Goal: Information Seeking & Learning: Find specific page/section

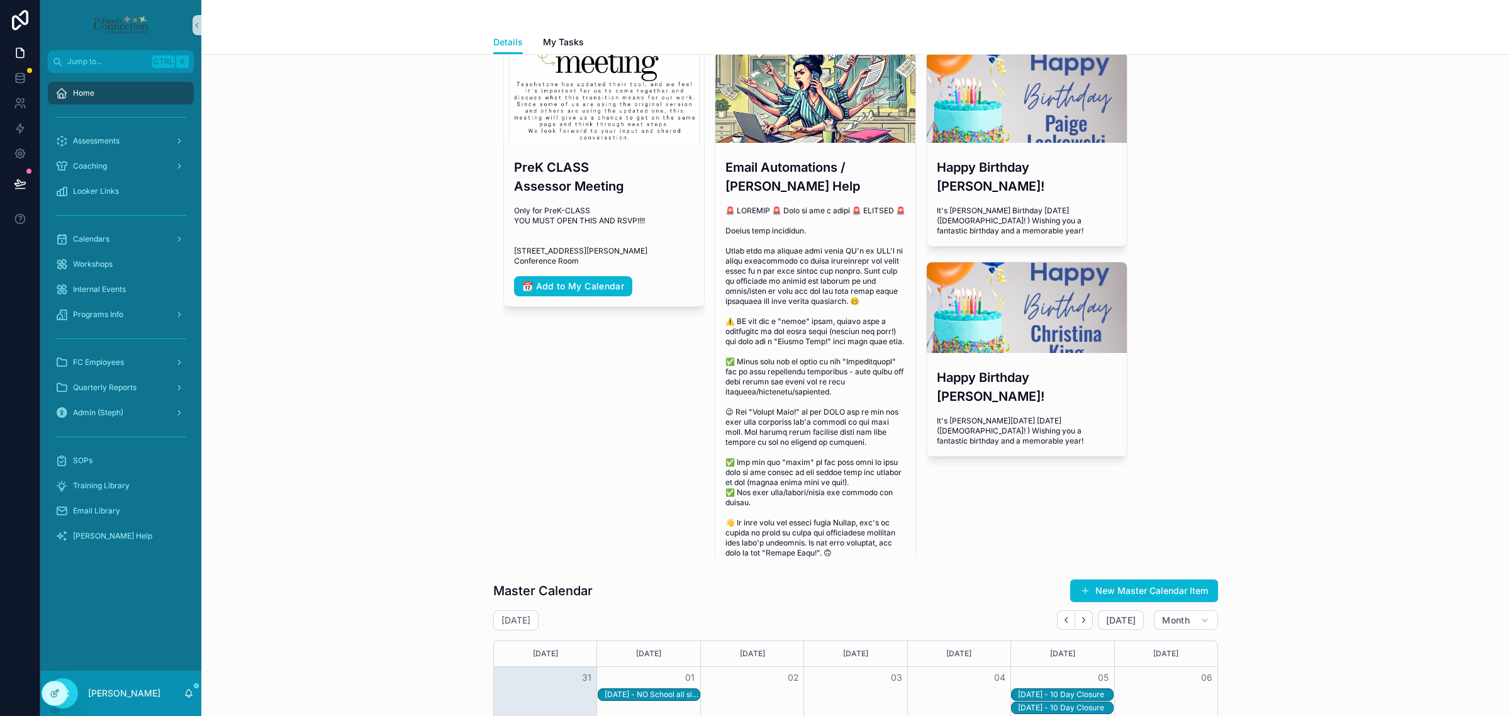
scroll to position [315, 0]
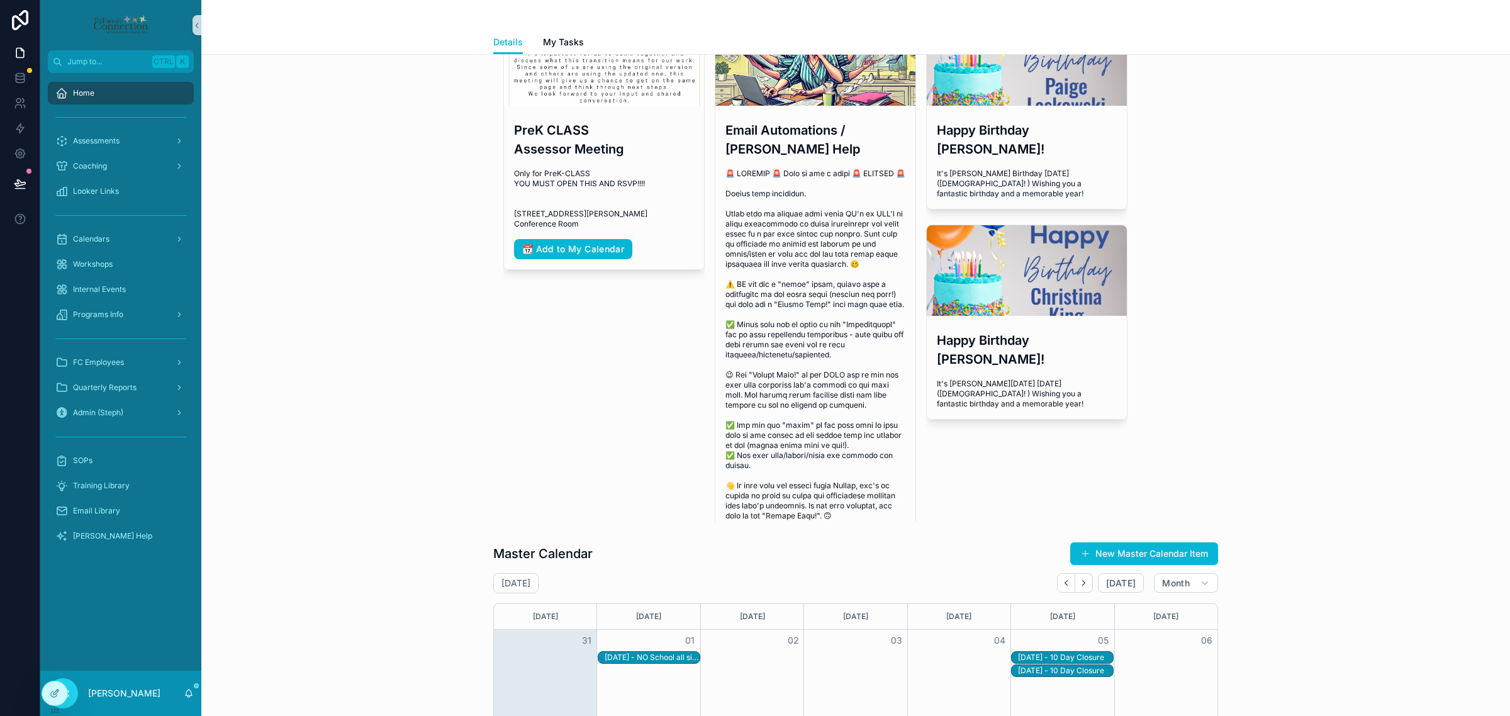
click at [628, 655] on div "9/1/2025 - NO School all sites" at bounding box center [652, 658] width 94 height 10
click at [703, 557] on div "Master Calendar New Master Calendar Item" at bounding box center [855, 554] width 725 height 24
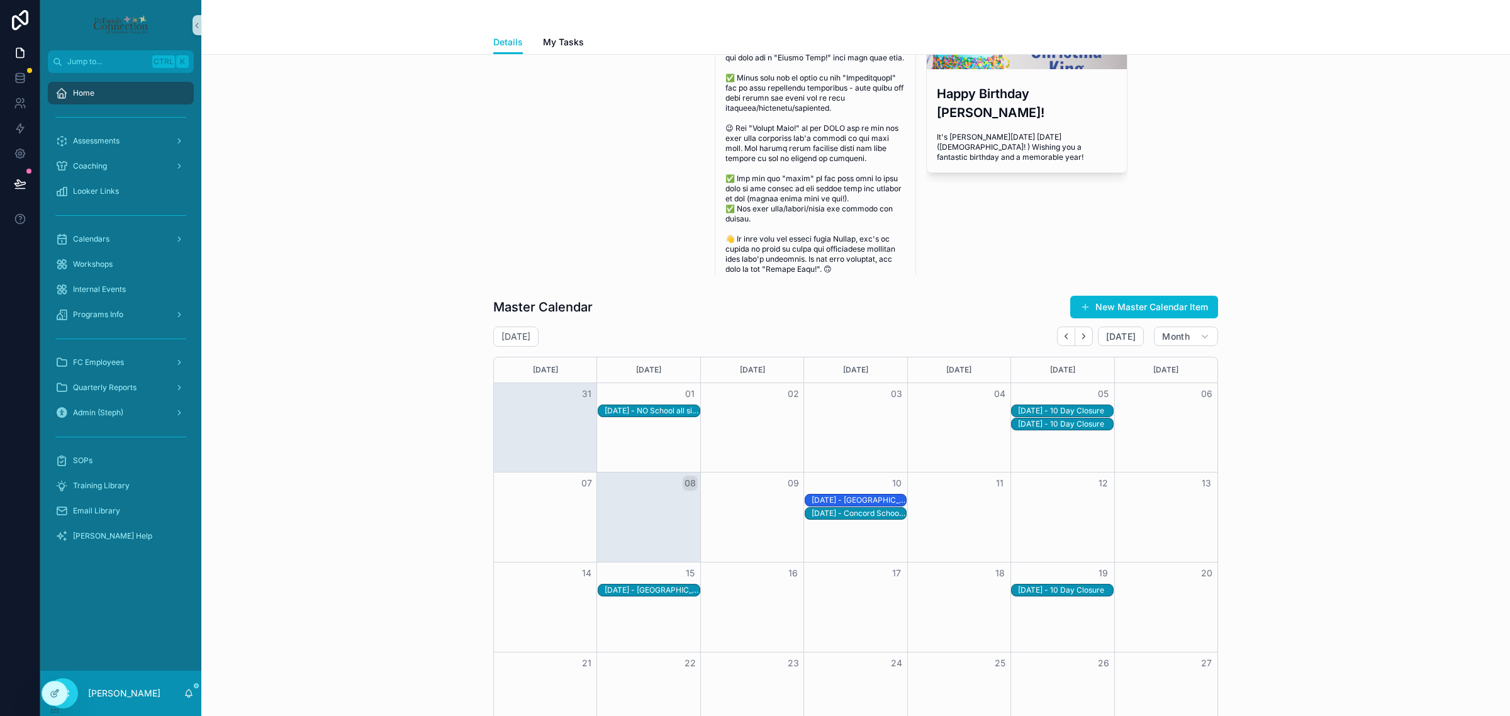
scroll to position [629, 0]
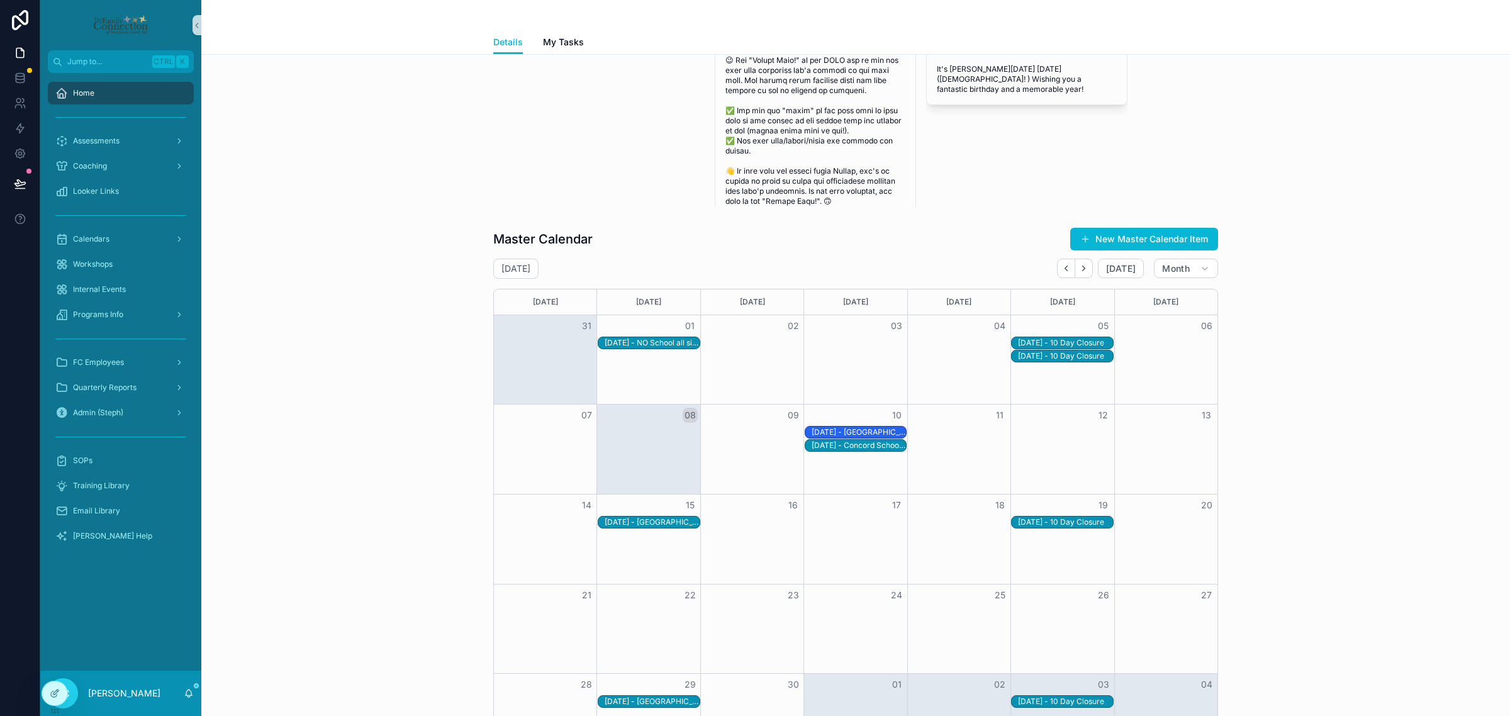
click at [689, 340] on div "9/1/2025 - NO School all sites" at bounding box center [652, 343] width 94 height 10
click at [728, 343] on div "9/1/2025 - NO School all sites 9/1/2025 12:00 AM 9/1/2025 - NO School all sites…" at bounding box center [798, 343] width 201 height 126
click at [721, 381] on div "Notes No school" at bounding box center [798, 383] width 181 height 25
click at [126, 132] on div "Assessments" at bounding box center [120, 141] width 131 height 20
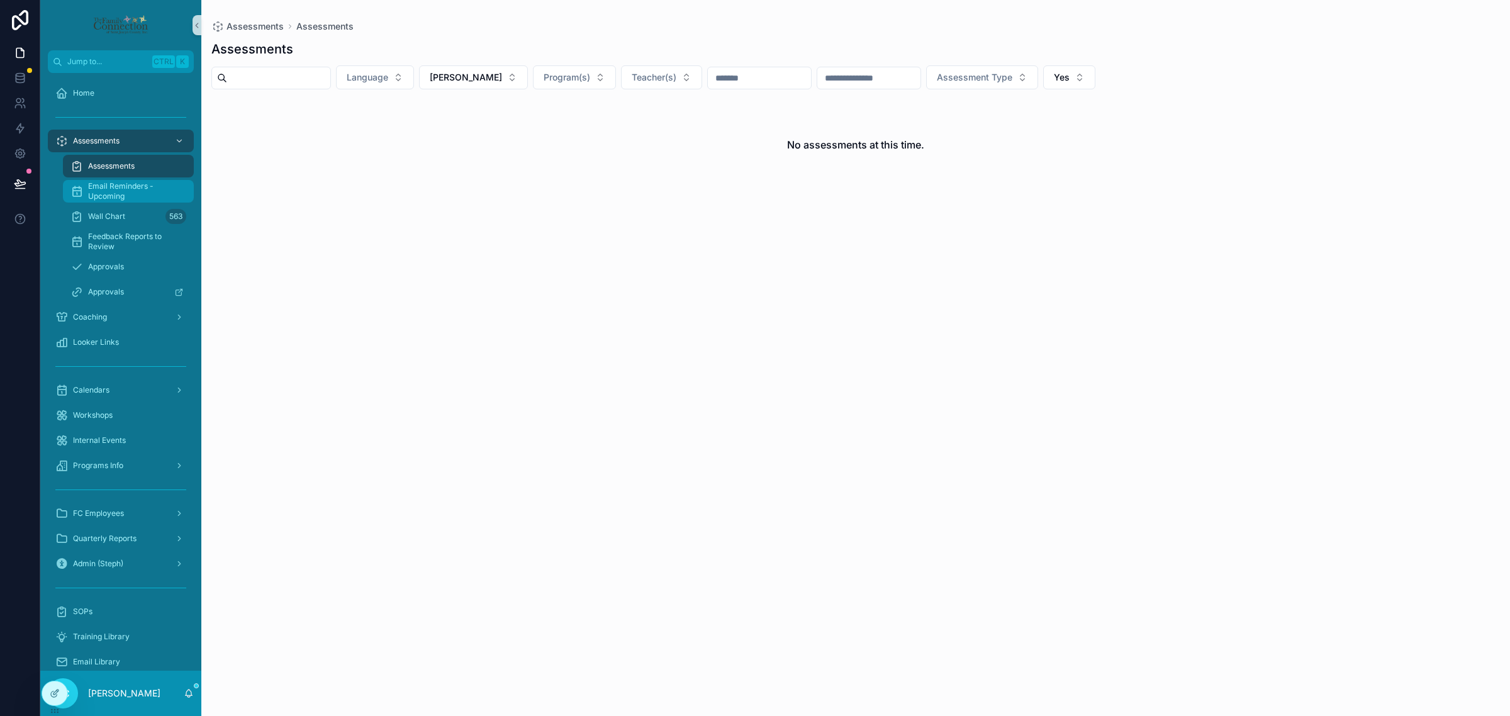
click at [138, 189] on span "Email Reminders - Upcoming" at bounding box center [134, 191] width 93 height 20
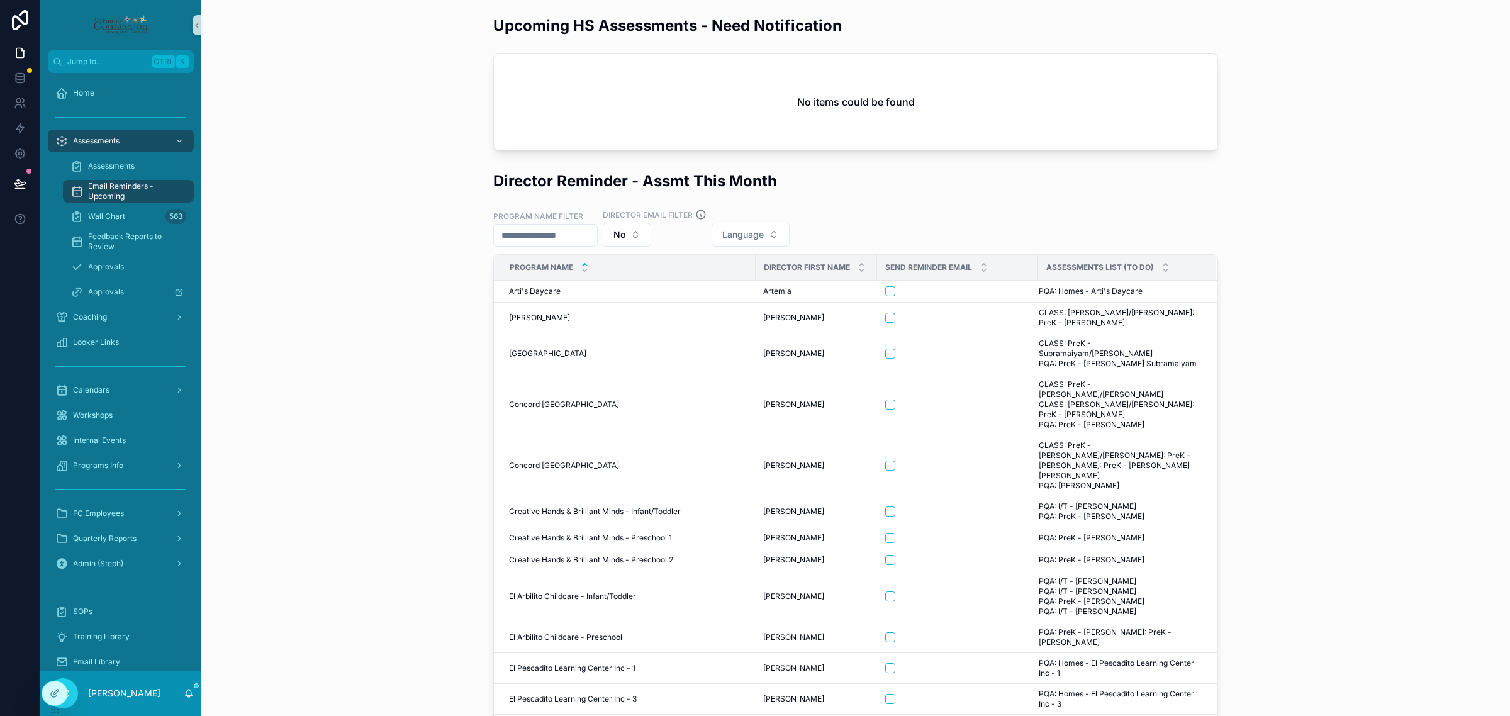
click at [373, 257] on div "Director Reminder - Assmt This Month Program Name Filter Director Email Filter …" at bounding box center [855, 481] width 1289 height 632
click at [130, 382] on div "Calendars" at bounding box center [120, 390] width 131 height 20
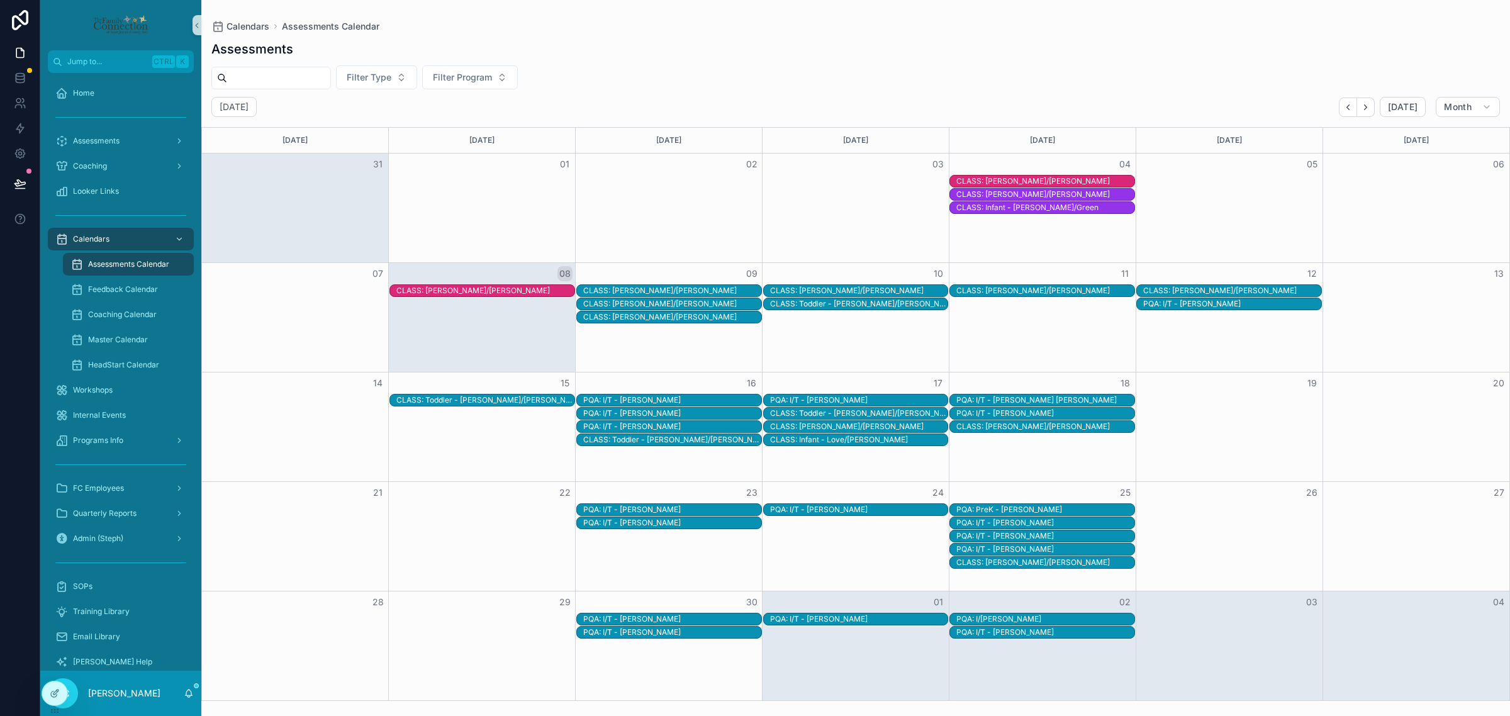
click at [994, 178] on div "CLASS: Toddler - Gaby/Morris" at bounding box center [1045, 181] width 178 height 10
click at [1286, 247] on span "Open" at bounding box center [1295, 252] width 23 height 11
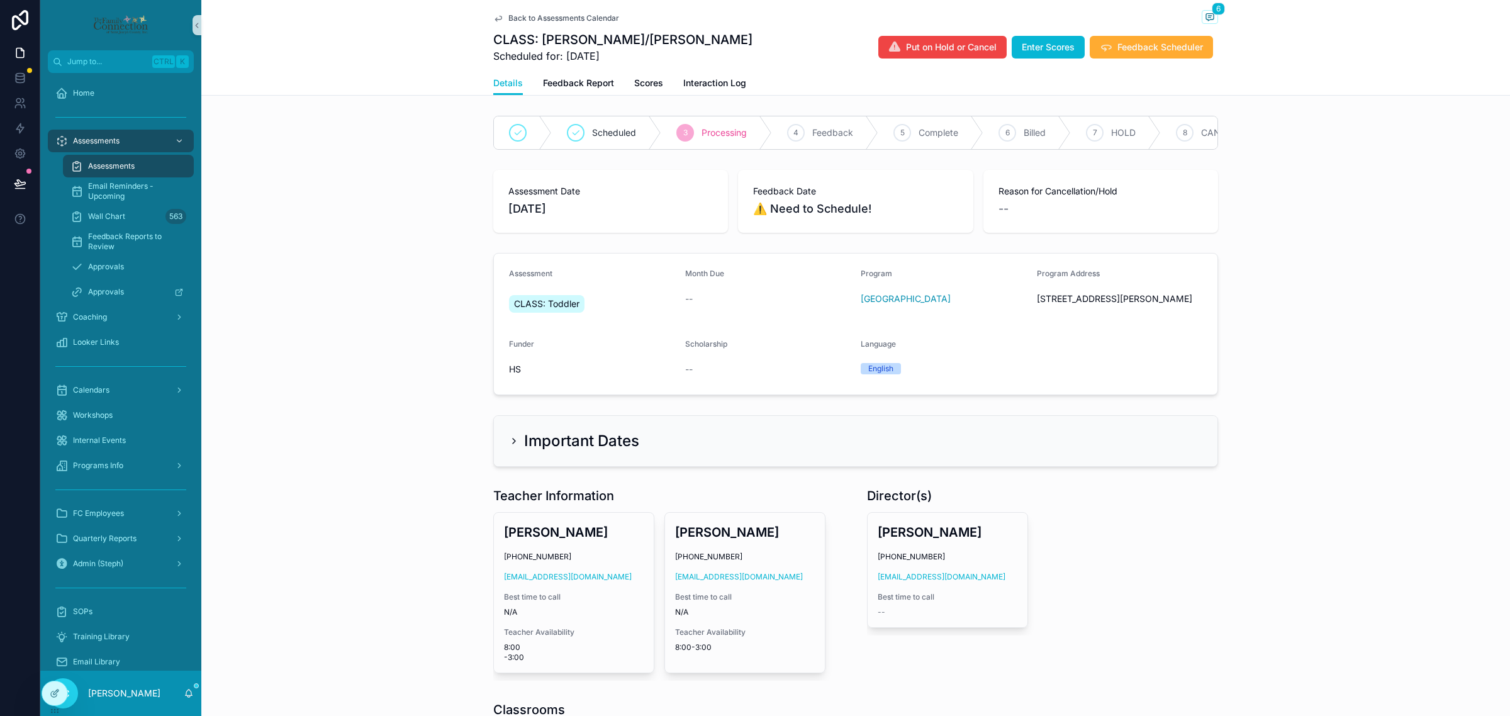
click at [610, 466] on div "Important Dates" at bounding box center [856, 441] width 724 height 50
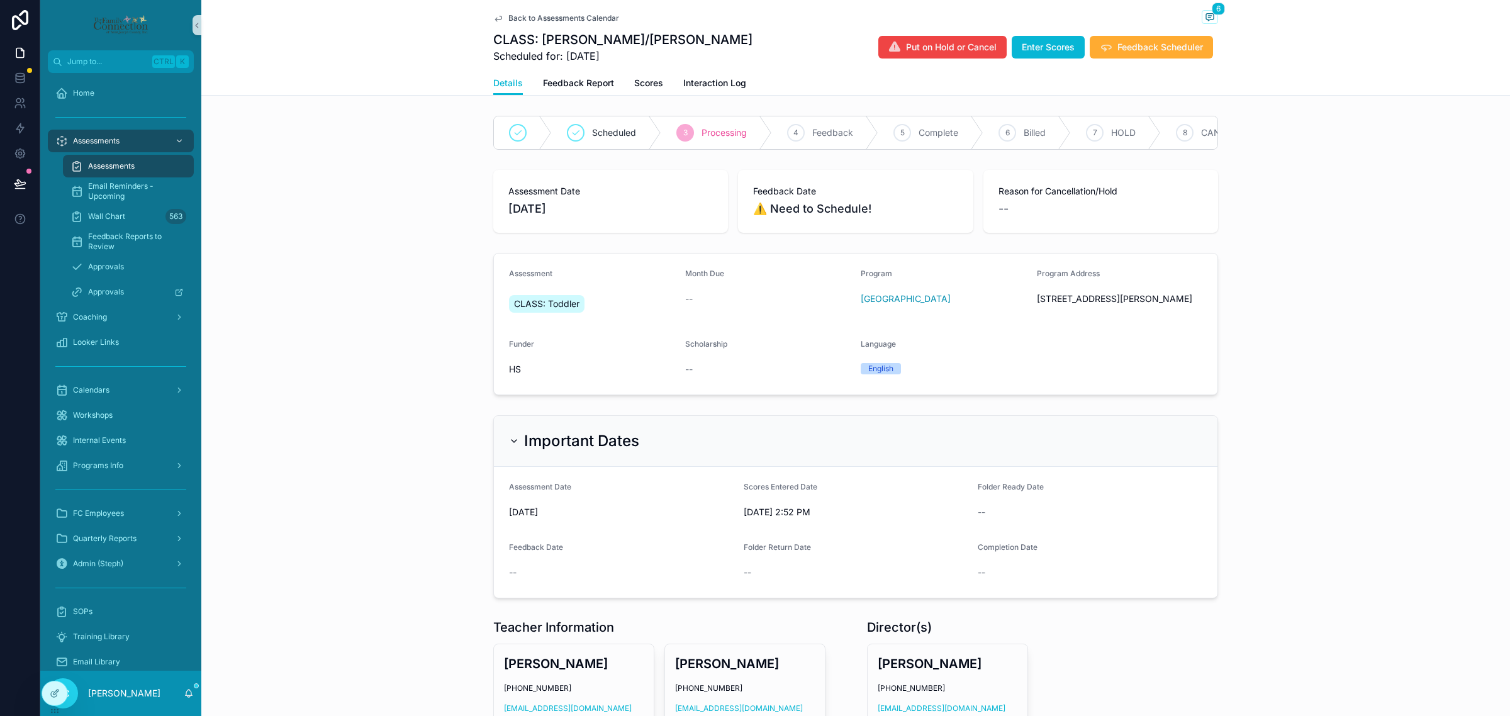
click at [527, 447] on h2 "Important Dates" at bounding box center [581, 441] width 115 height 20
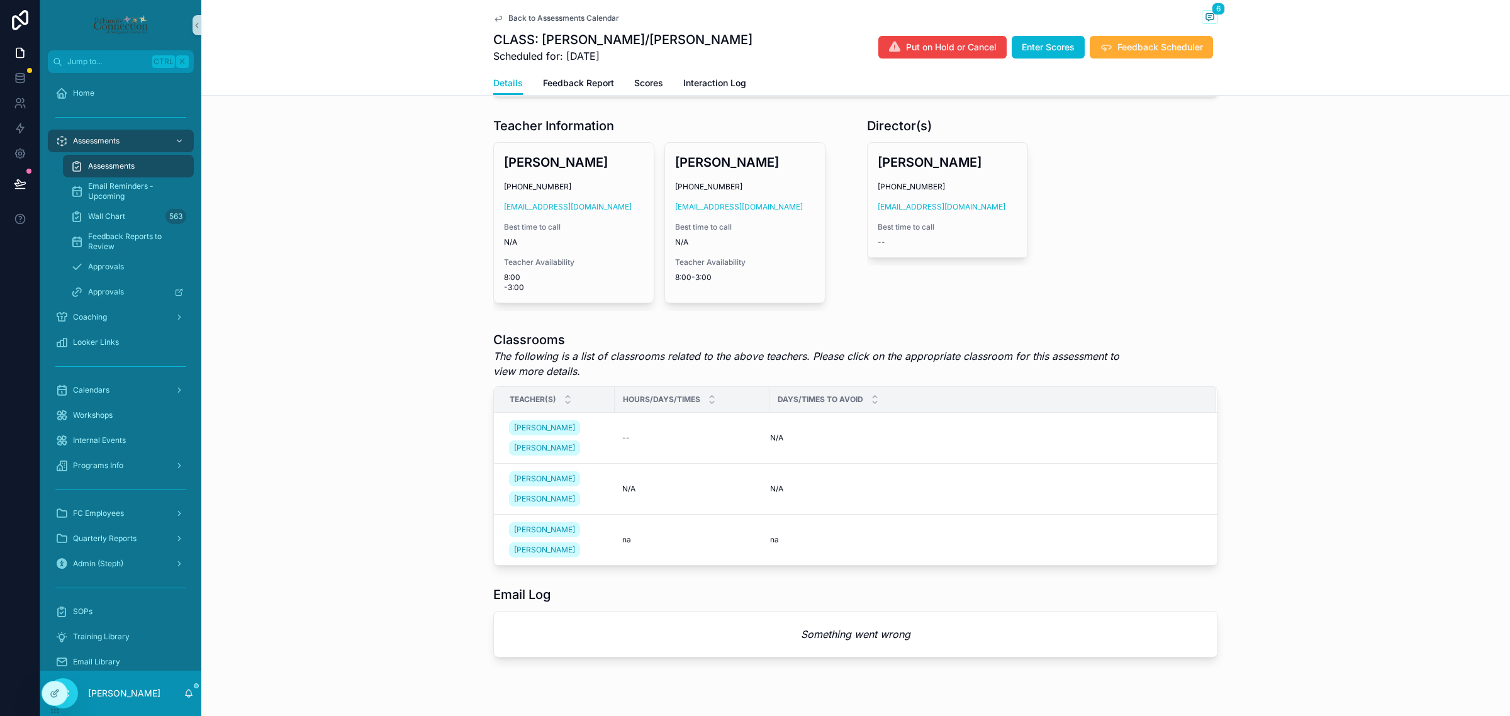
scroll to position [410, 0]
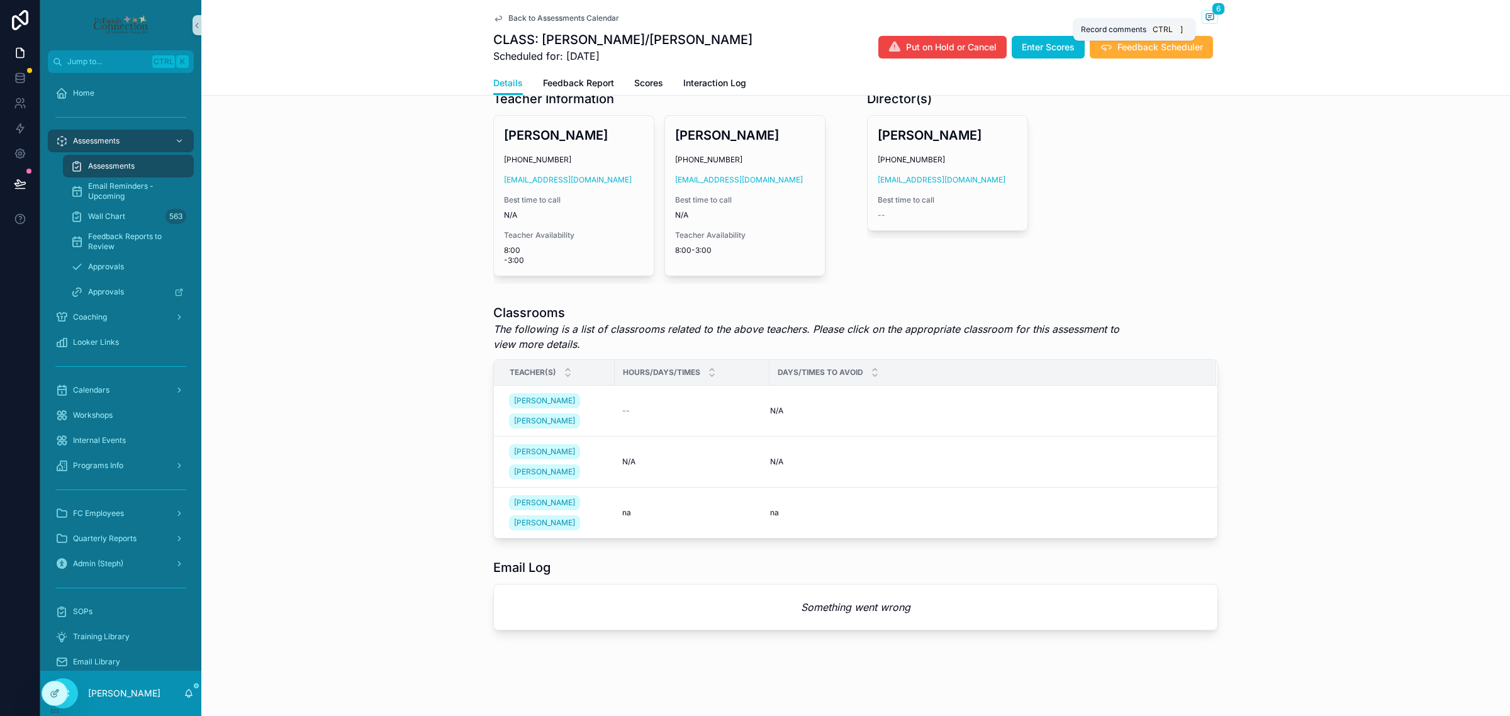
click at [1209, 16] on span "scrollable content" at bounding box center [1210, 17] width 16 height 14
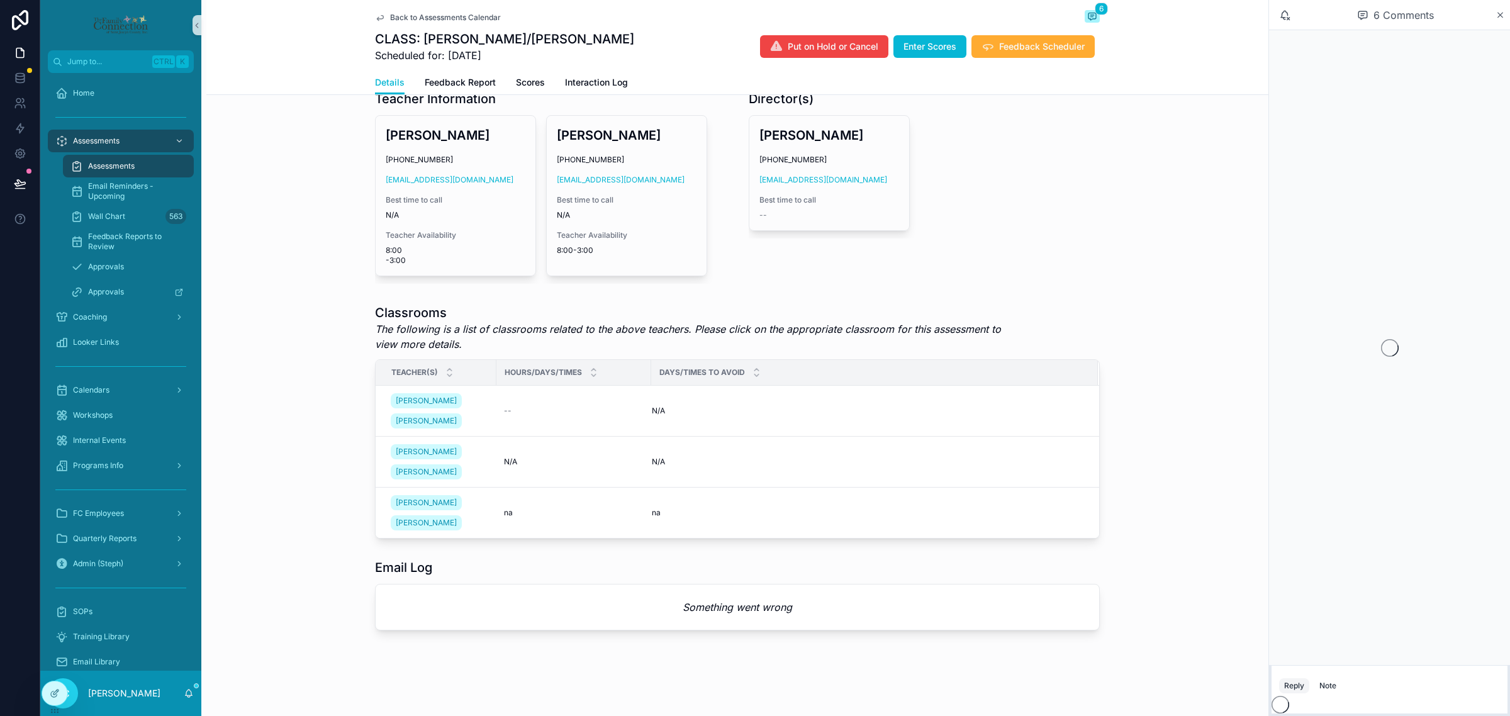
scroll to position [410, 0]
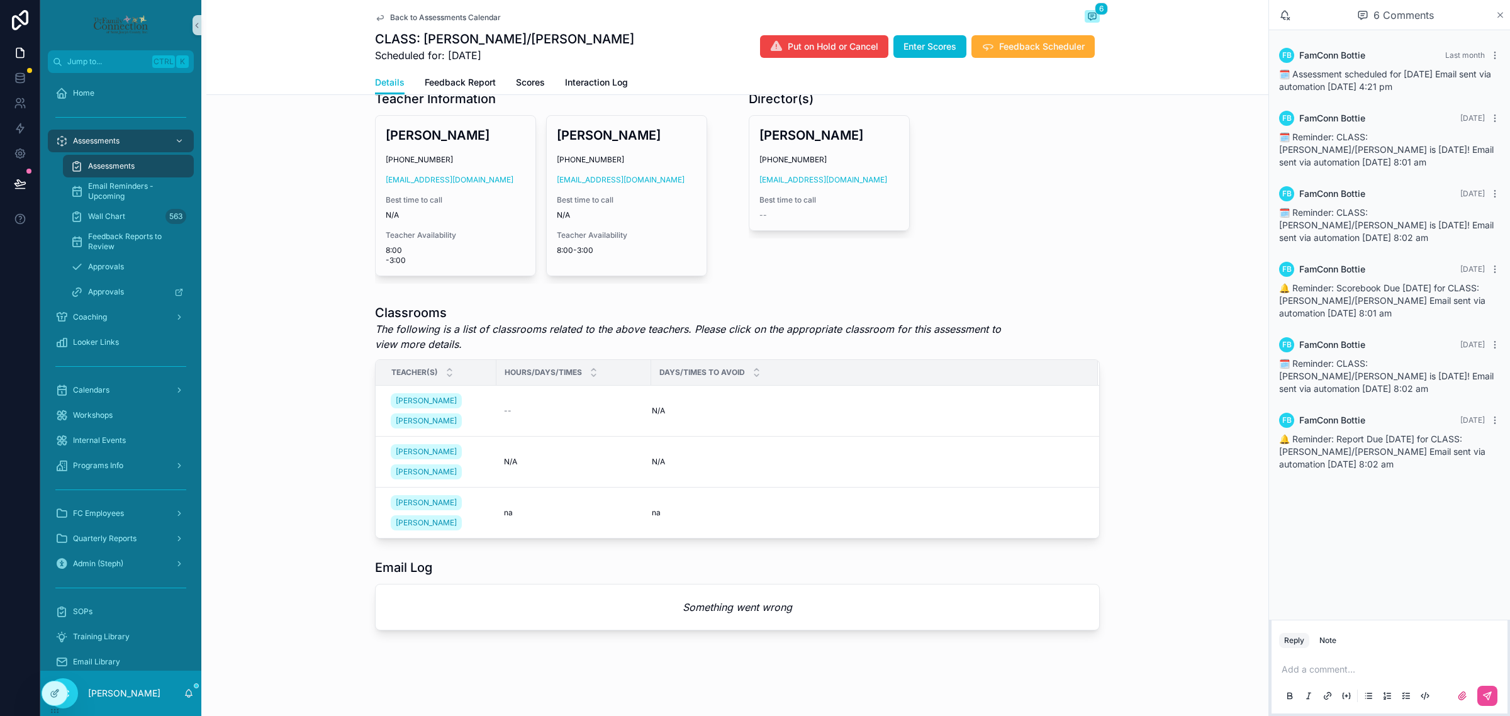
click at [1498, 13] on icon "scrollable content" at bounding box center [1500, 15] width 9 height 10
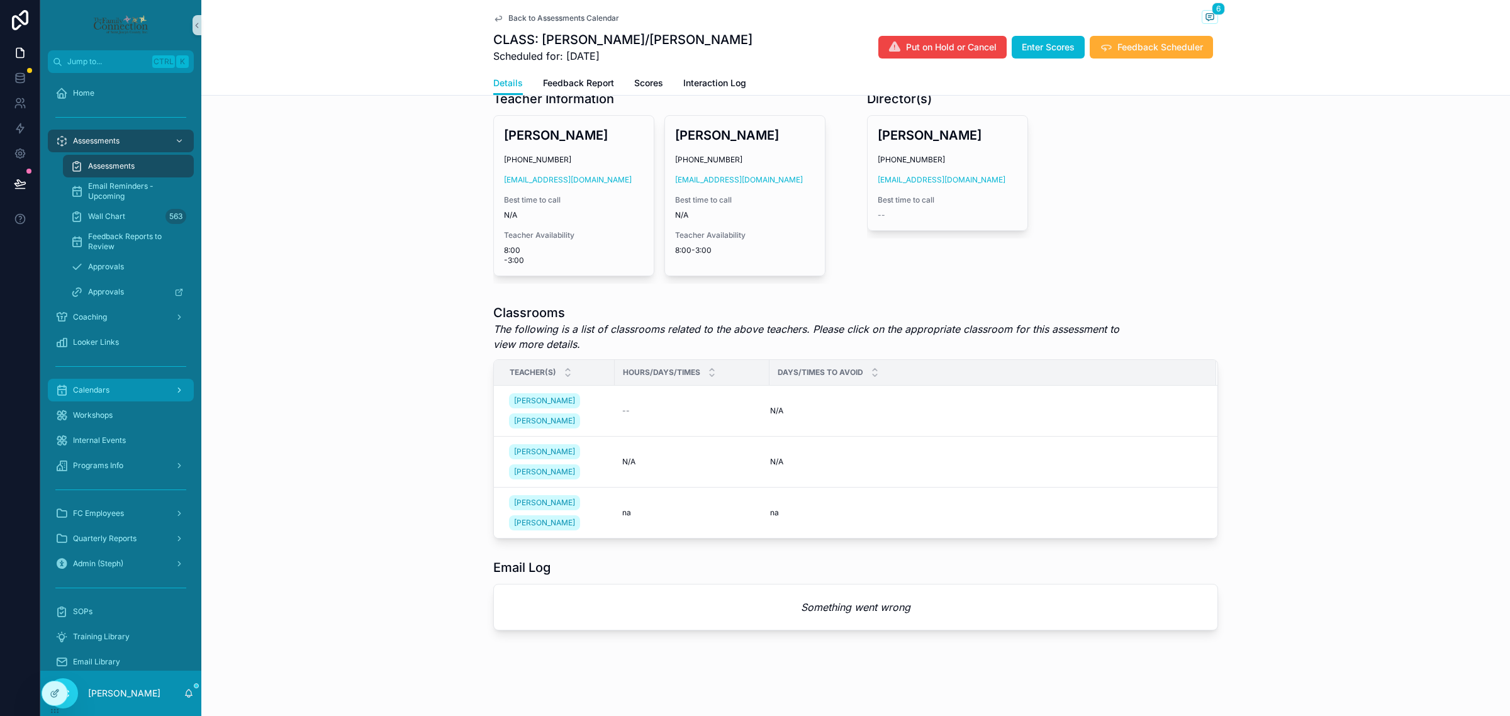
click at [124, 390] on div "Calendars" at bounding box center [120, 390] width 131 height 20
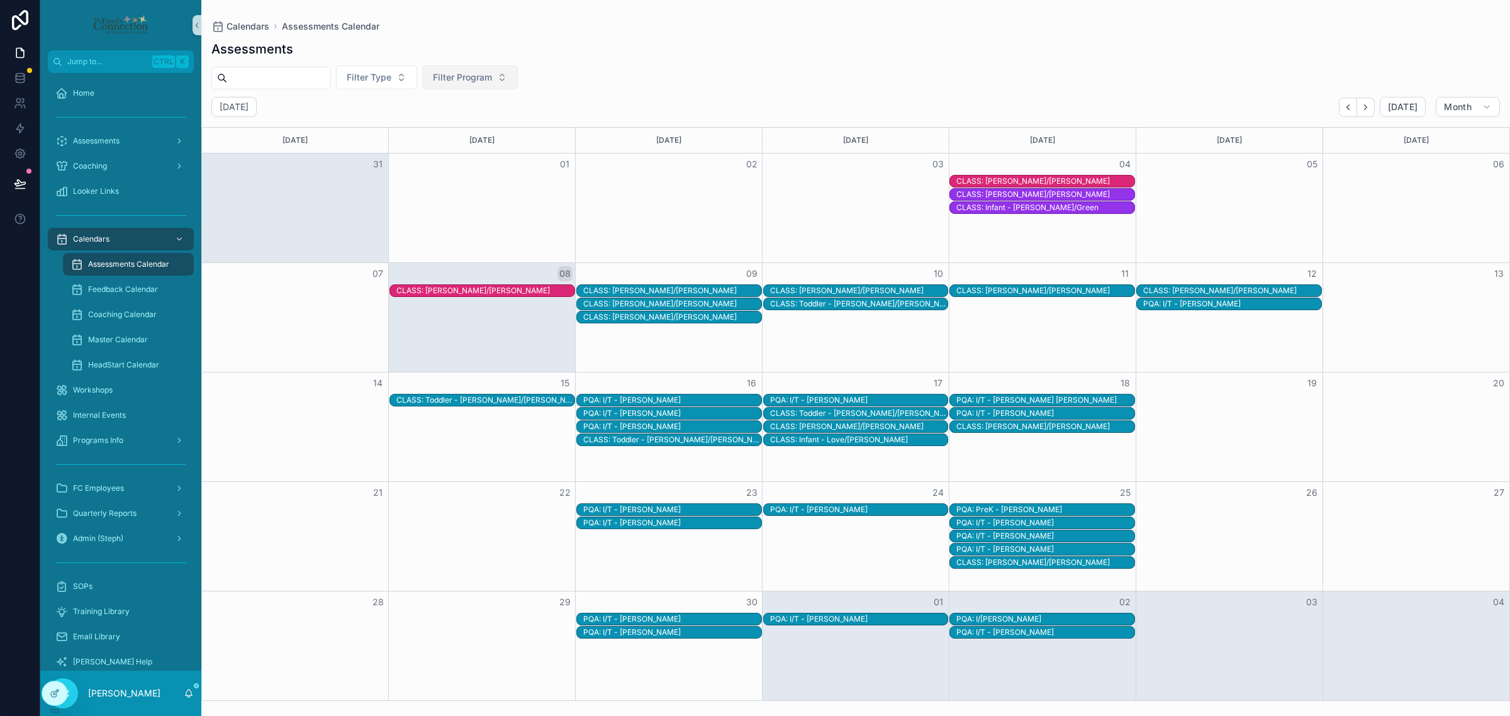
click at [492, 82] on span "Filter Program" at bounding box center [462, 77] width 59 height 13
type input "****"
click at [483, 124] on span "Brilliant Minds Learning Center" at bounding box center [492, 128] width 126 height 13
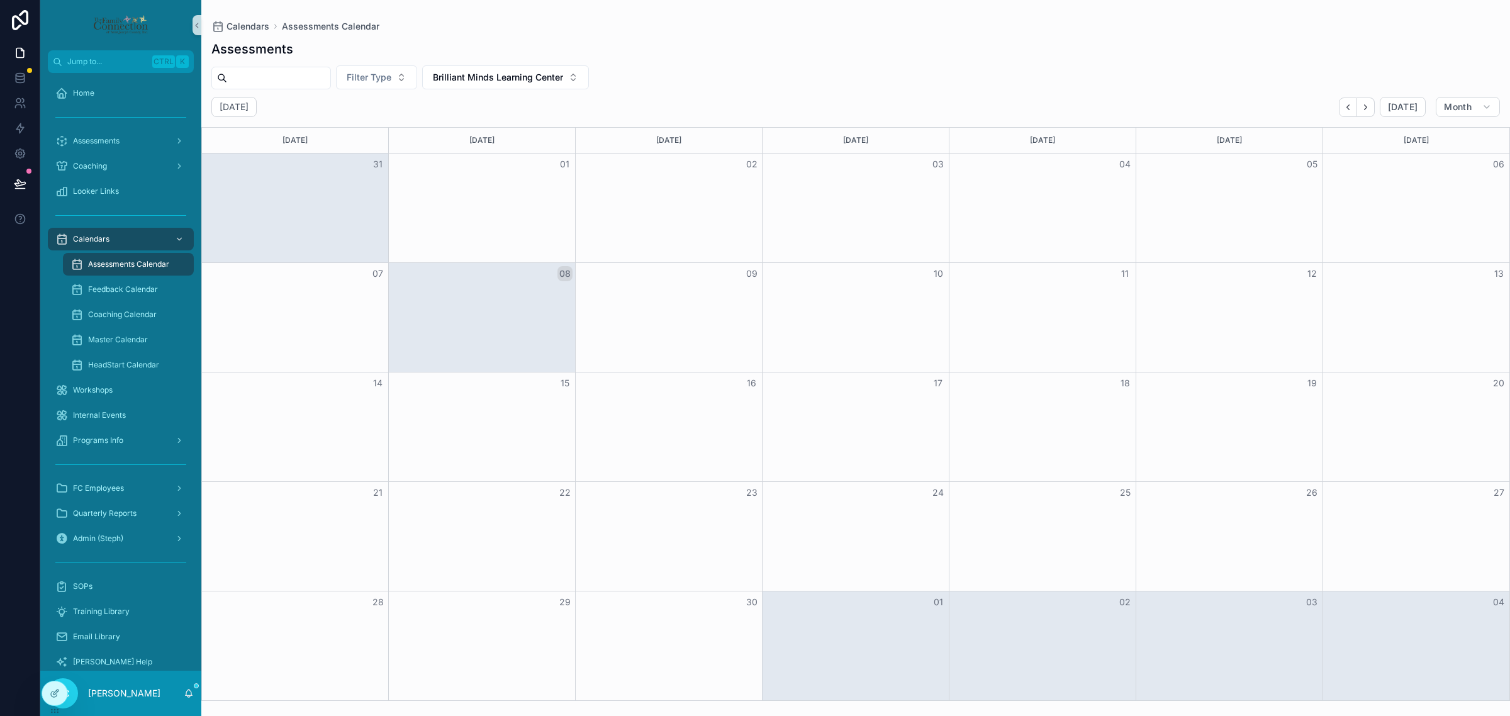
click at [941, 76] on div "Filter Type Brilliant Minds Learning Center" at bounding box center [855, 77] width 1309 height 24
click at [1364, 108] on icon "Next" at bounding box center [1365, 107] width 9 height 9
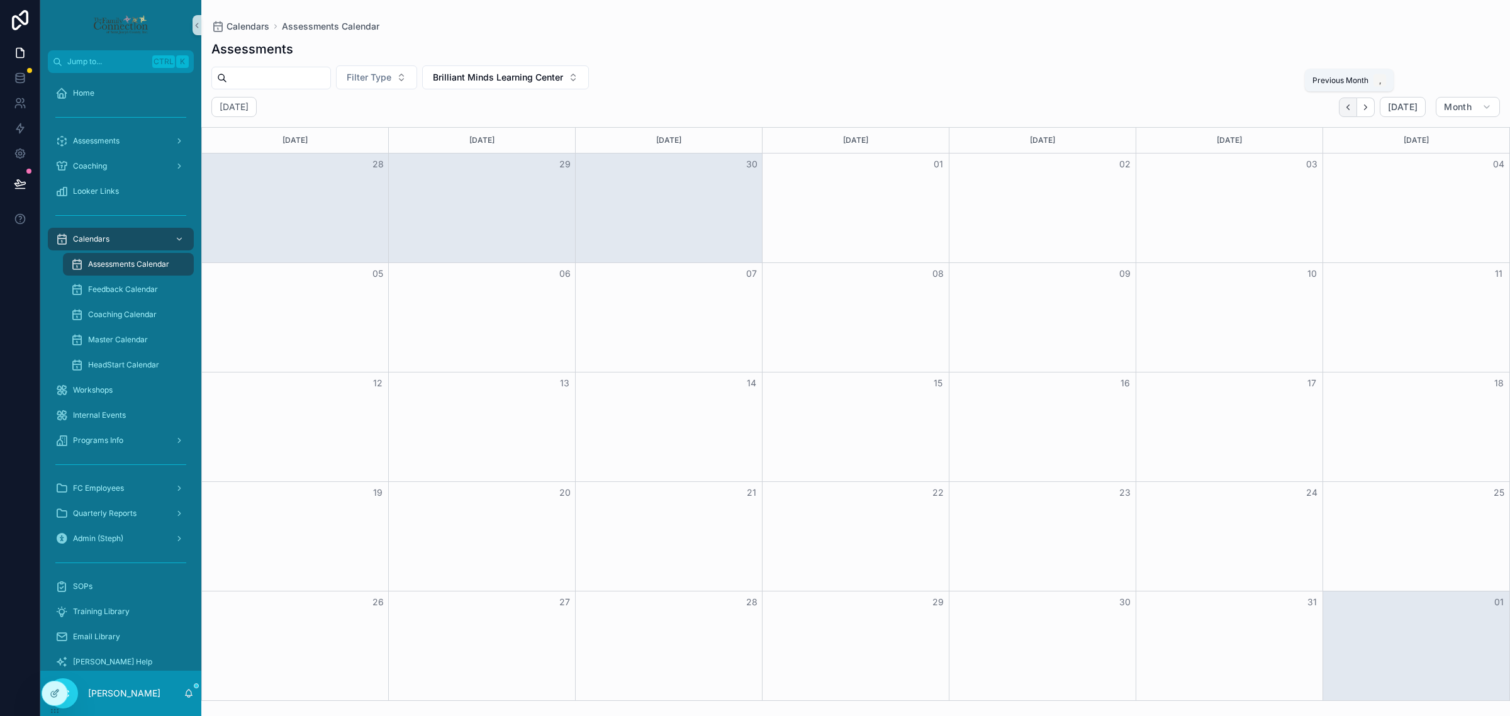
click at [1343, 108] on button "Back" at bounding box center [1348, 108] width 18 height 20
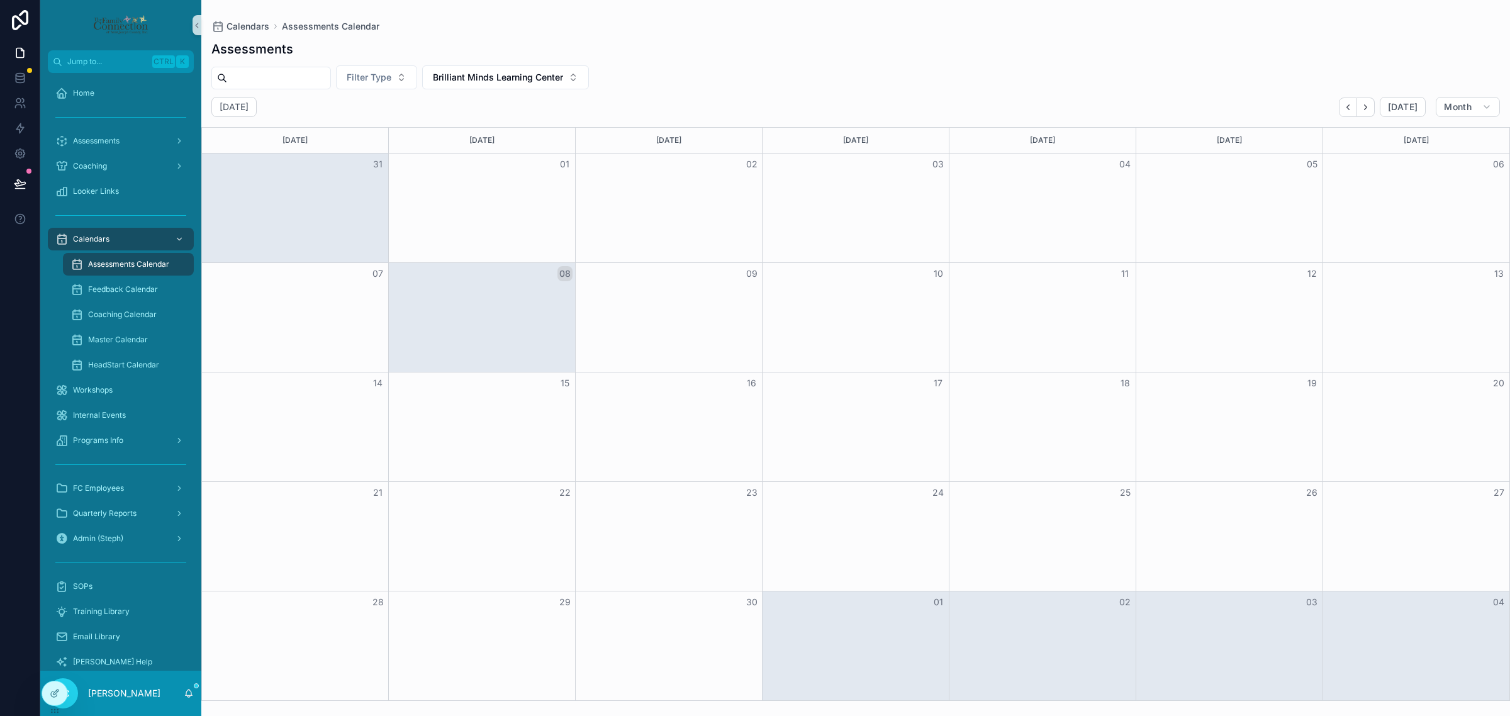
click at [1343, 108] on button "Back" at bounding box center [1348, 108] width 18 height 20
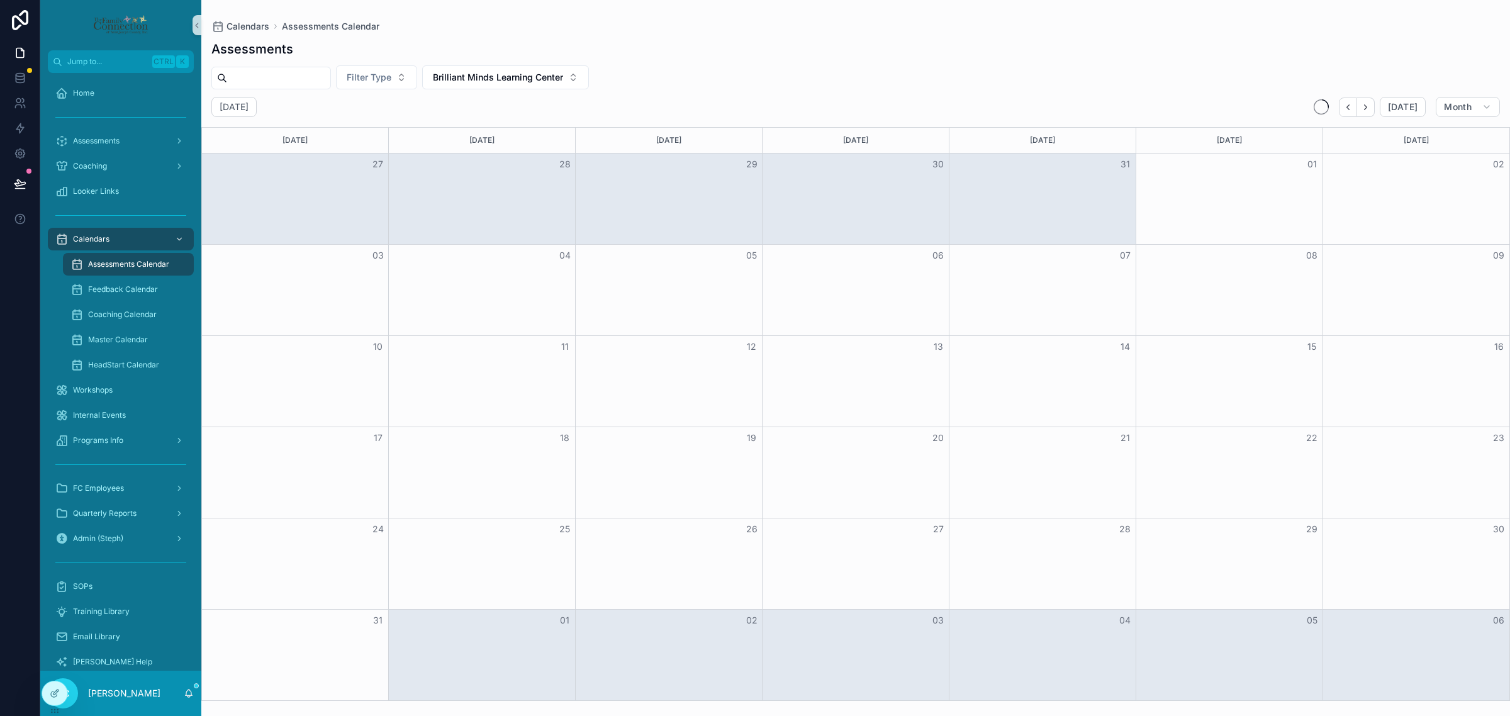
click at [1343, 108] on button "Back" at bounding box center [1348, 108] width 18 height 20
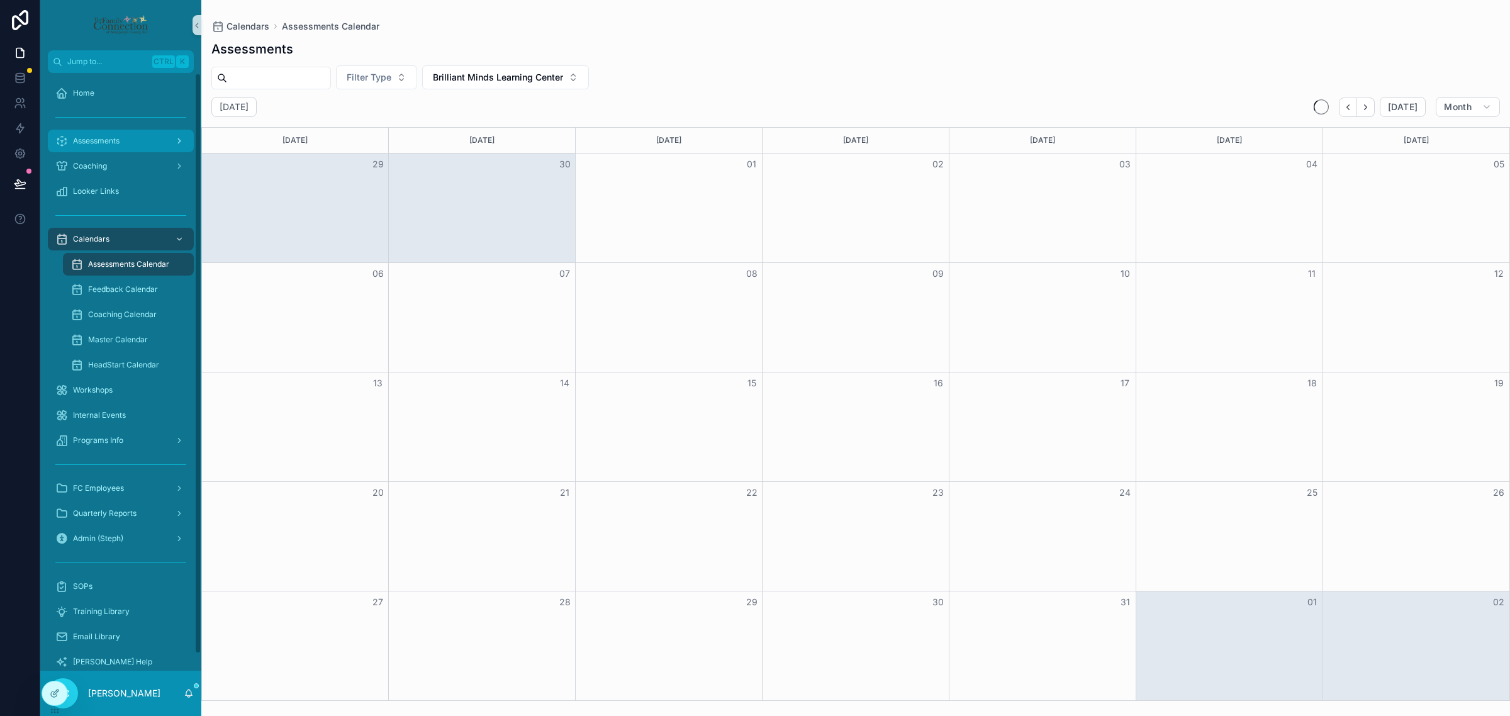
click at [121, 140] on div "Assessments" at bounding box center [120, 141] width 131 height 20
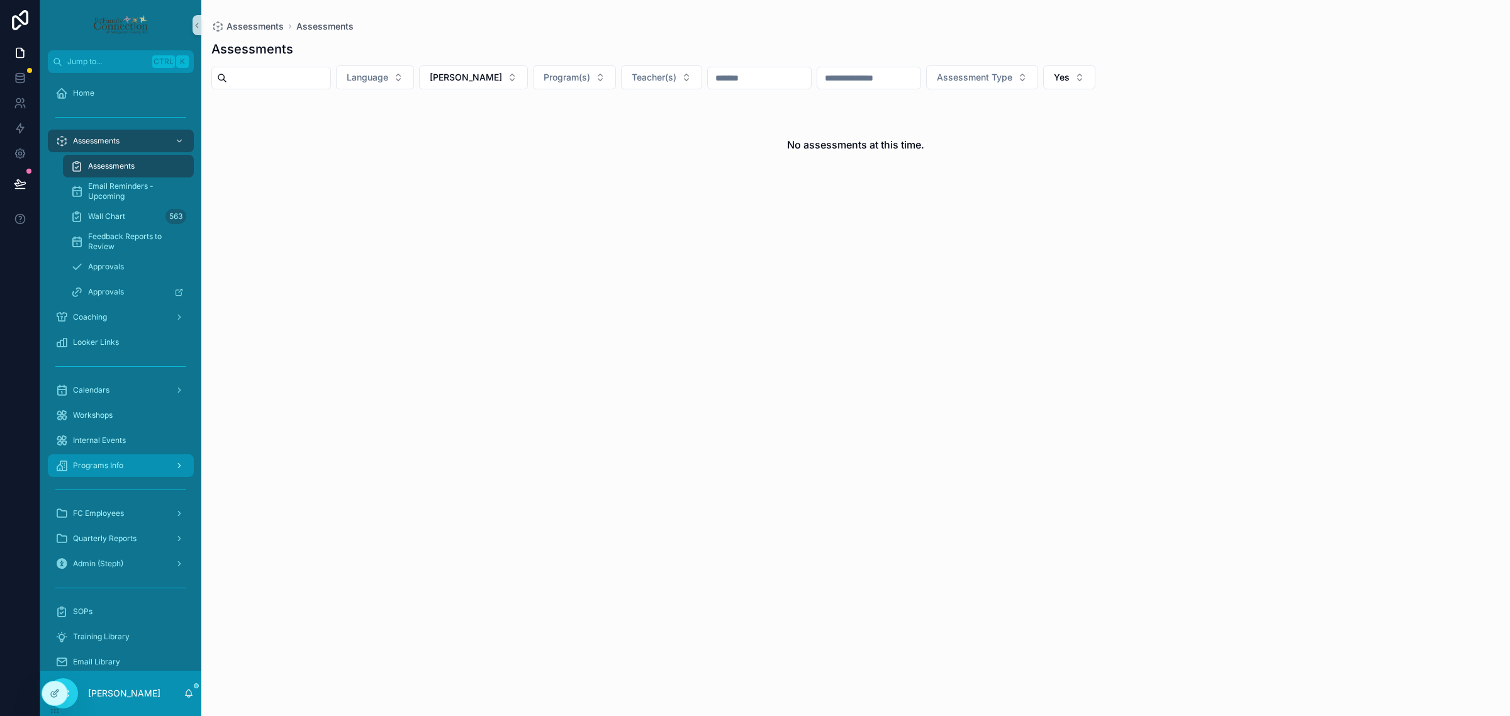
click at [121, 464] on span "Programs Info" at bounding box center [98, 466] width 50 height 10
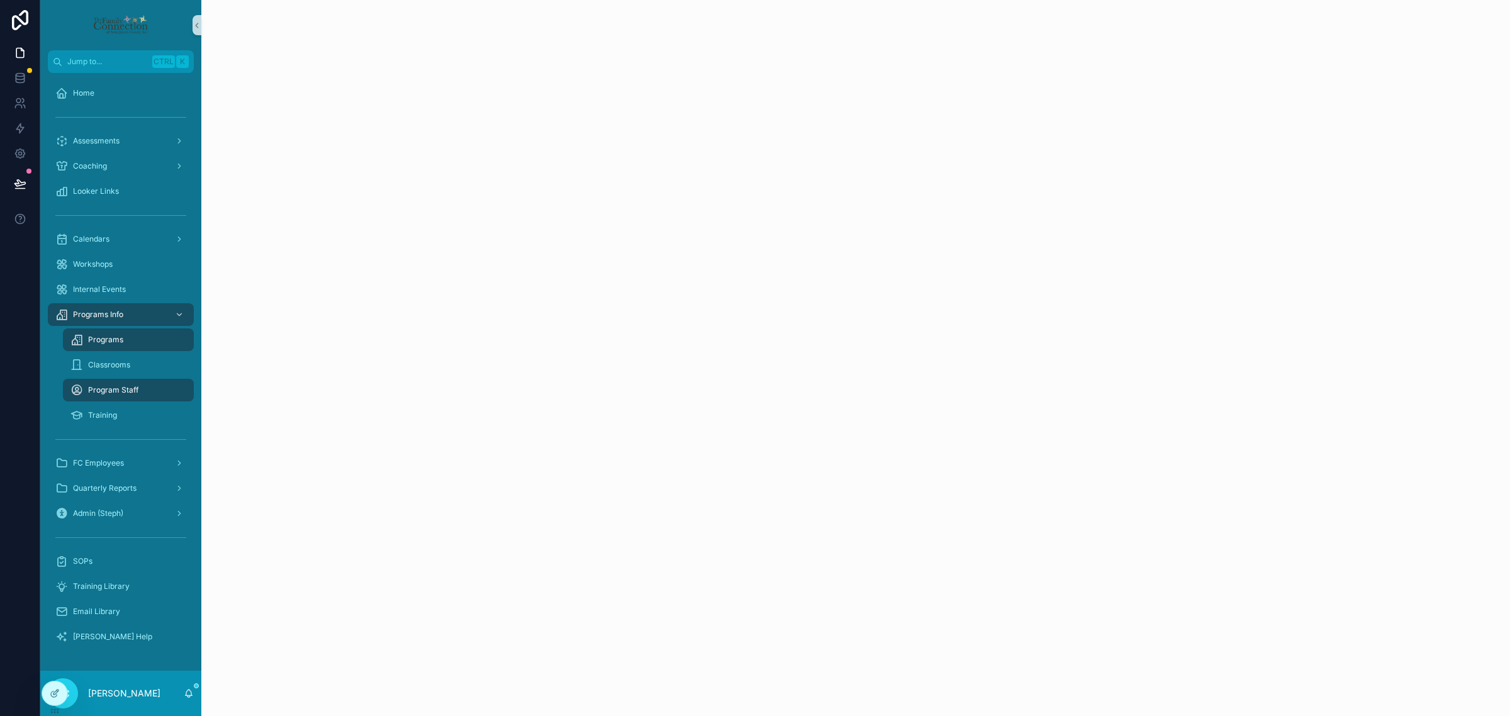
click at [133, 342] on div "Programs" at bounding box center [128, 340] width 116 height 20
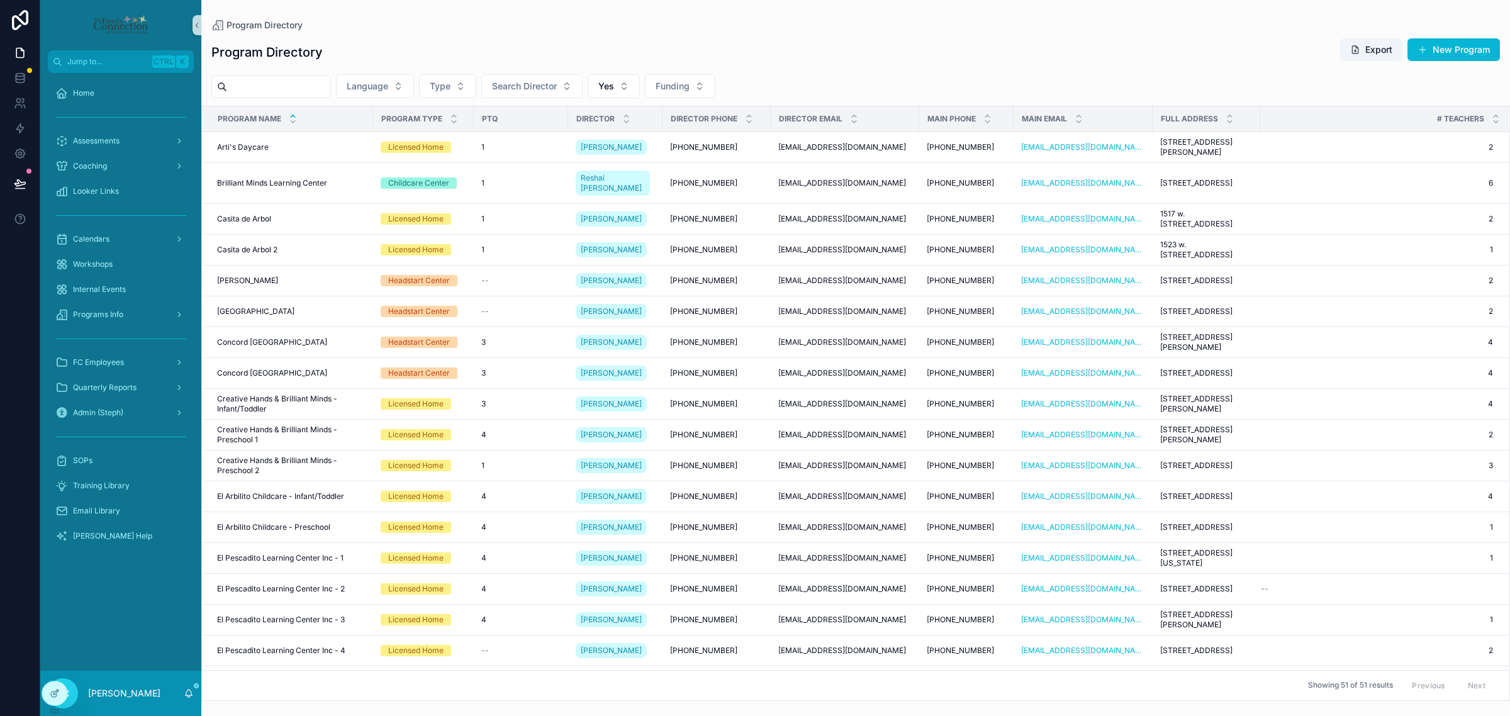
click at [308, 83] on input "scrollable content" at bounding box center [278, 87] width 103 height 18
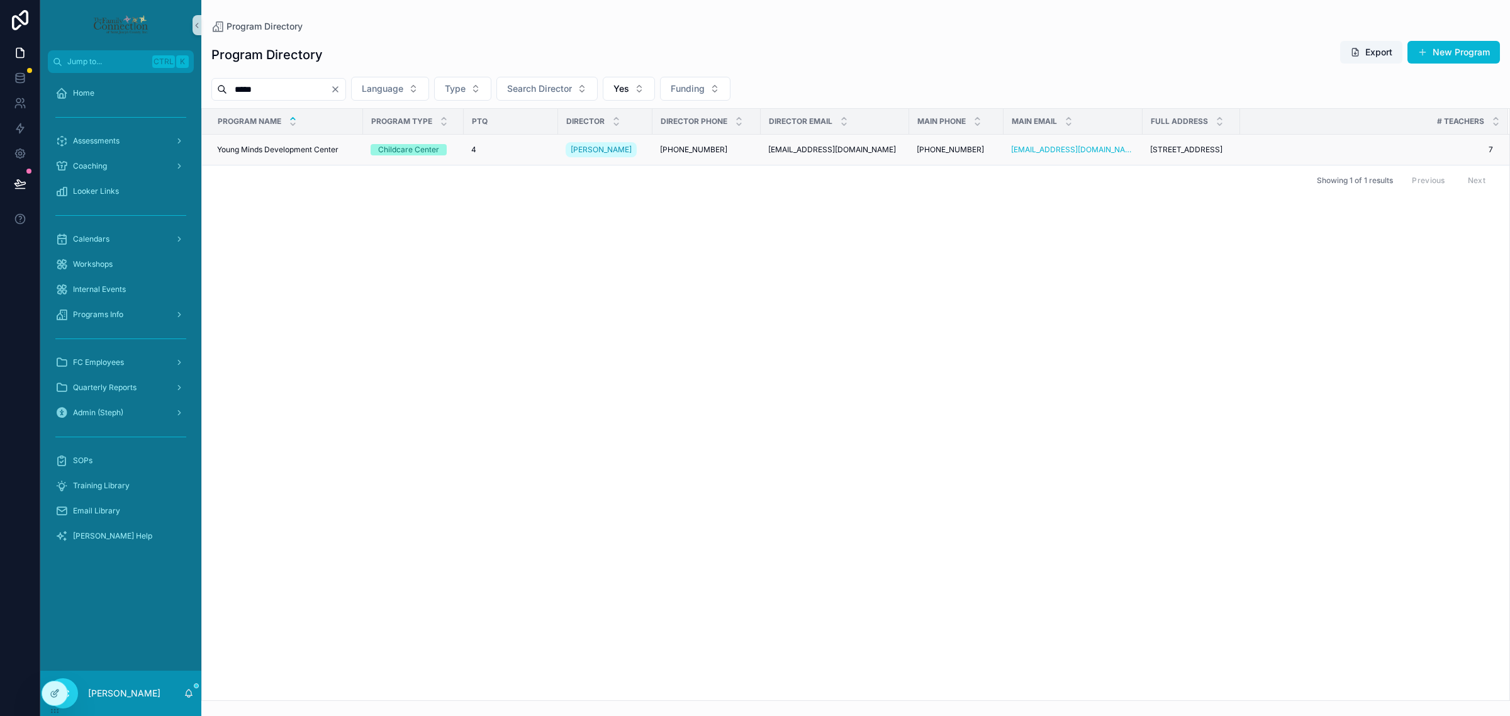
type input "*****"
click at [259, 155] on td "Young Minds Development Center Young Minds Development Center" at bounding box center [282, 150] width 161 height 31
click at [254, 152] on span "Young Minds Development Center" at bounding box center [277, 150] width 121 height 10
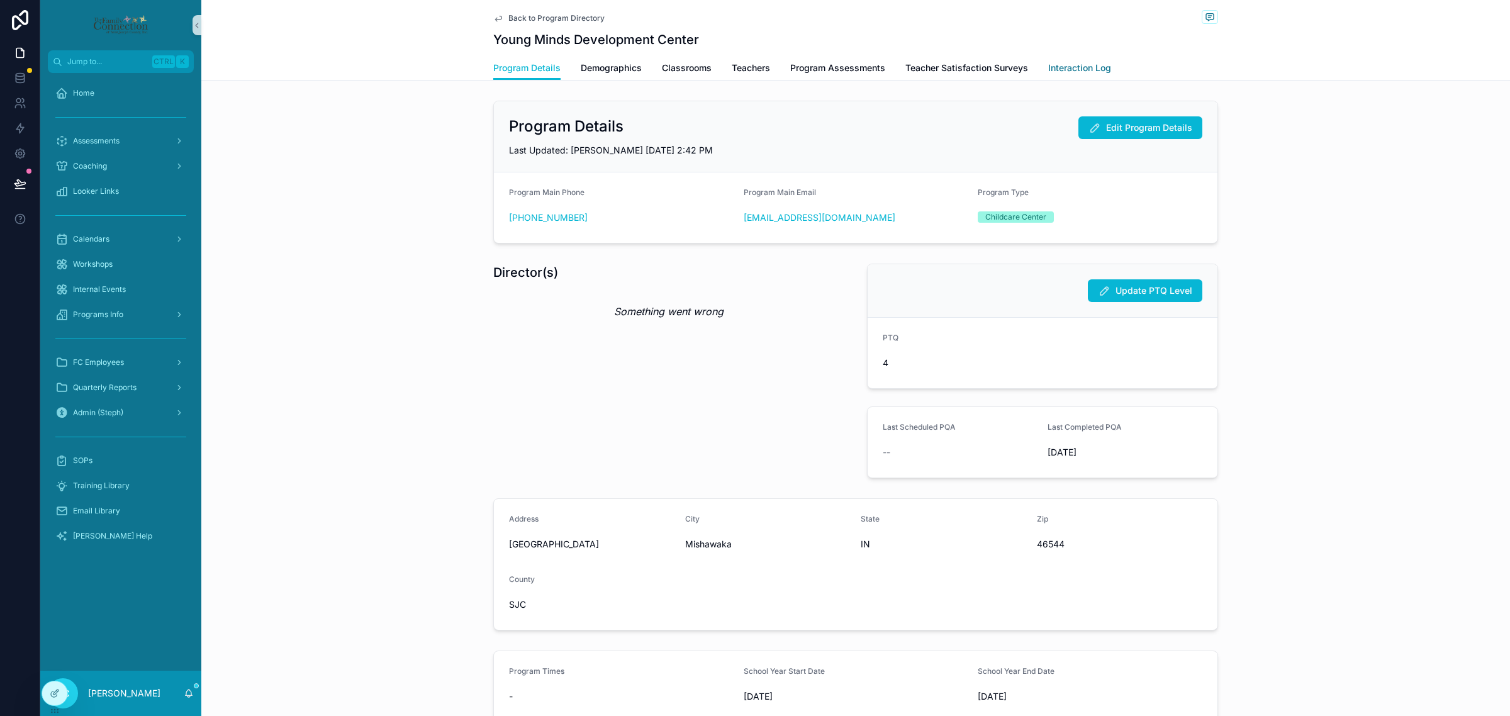
click at [1084, 69] on span "Interaction Log" at bounding box center [1079, 68] width 63 height 13
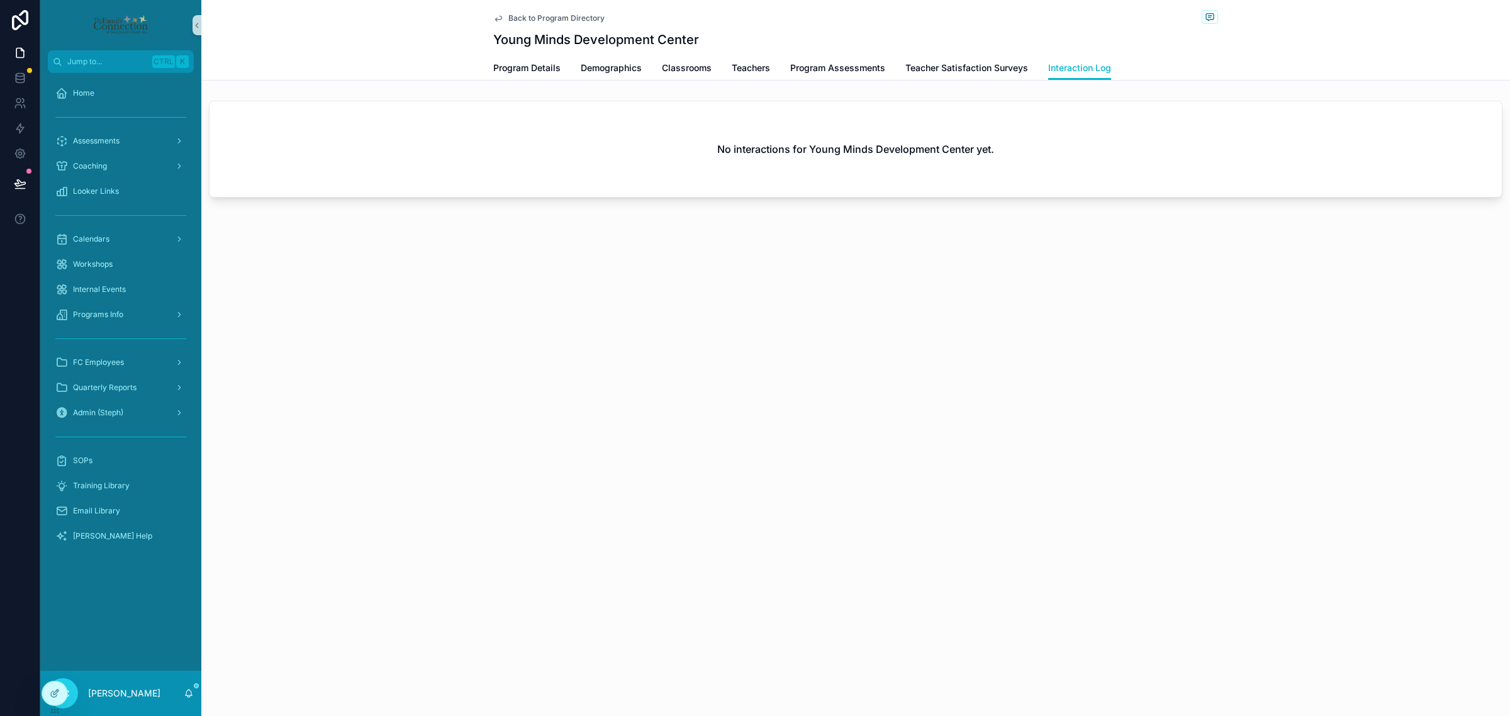
click at [1114, 157] on div "No interactions for Young Minds Development Center yet." at bounding box center [856, 149] width 1292 height 96
click at [133, 143] on div "Assessments" at bounding box center [120, 141] width 131 height 20
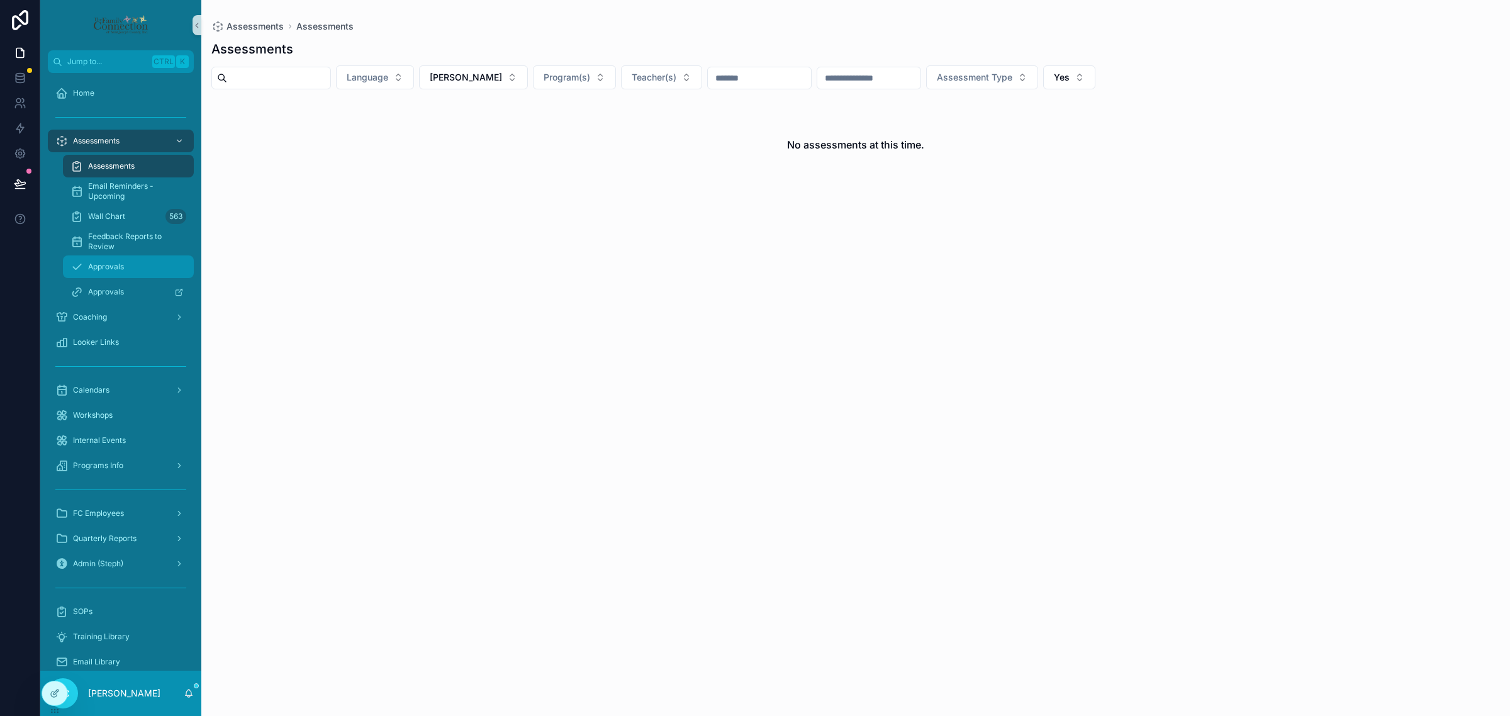
click at [133, 272] on div "Approvals" at bounding box center [128, 267] width 116 height 20
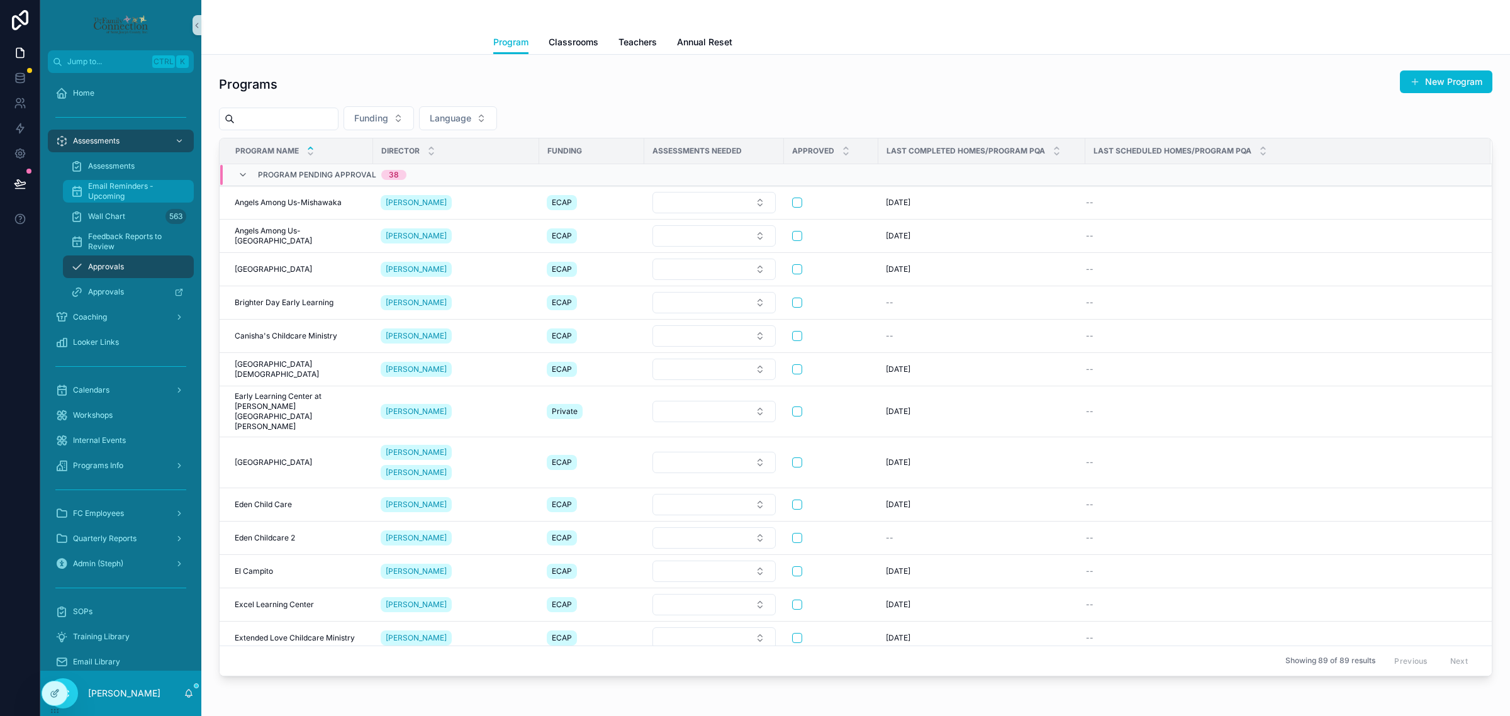
click at [125, 186] on span "Email Reminders - Upcoming" at bounding box center [134, 191] width 93 height 20
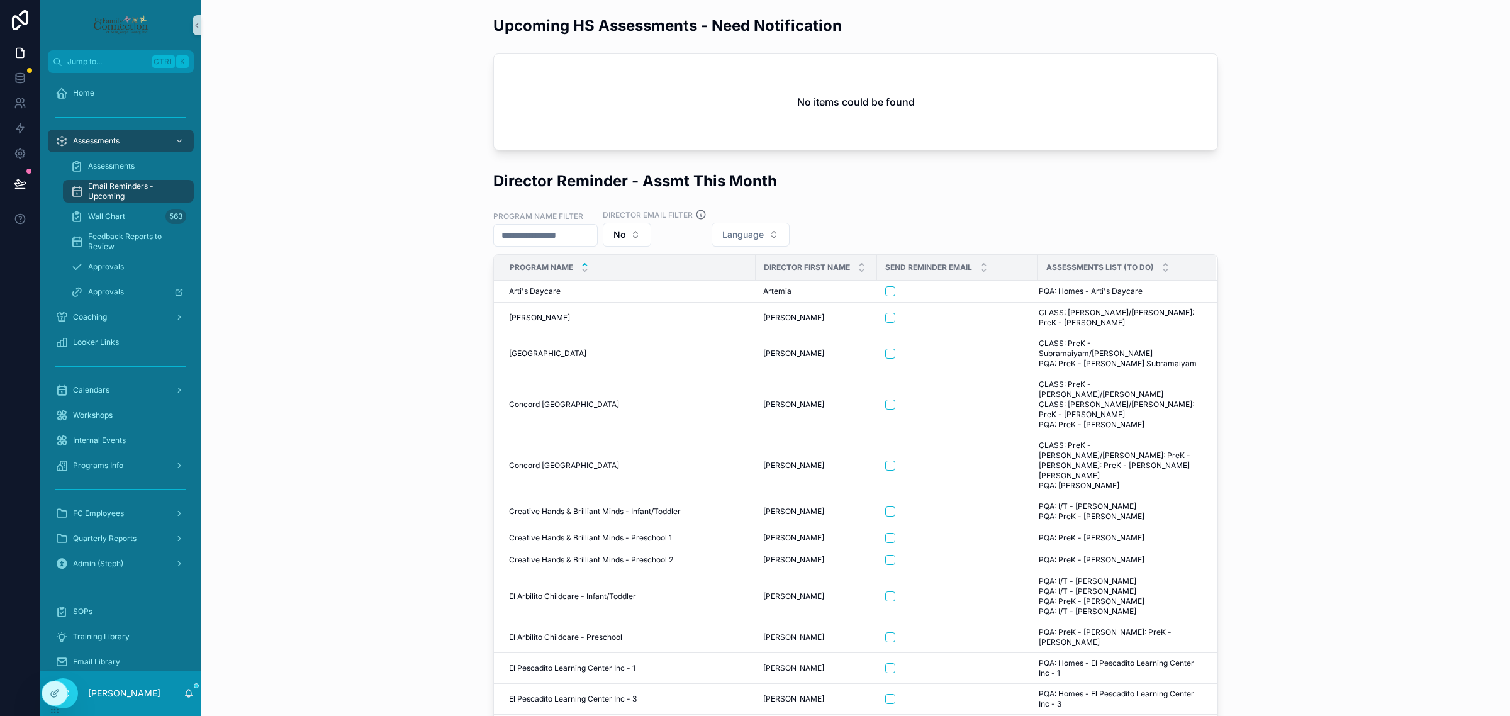
click at [513, 233] on input "scrollable content" at bounding box center [545, 236] width 103 height 18
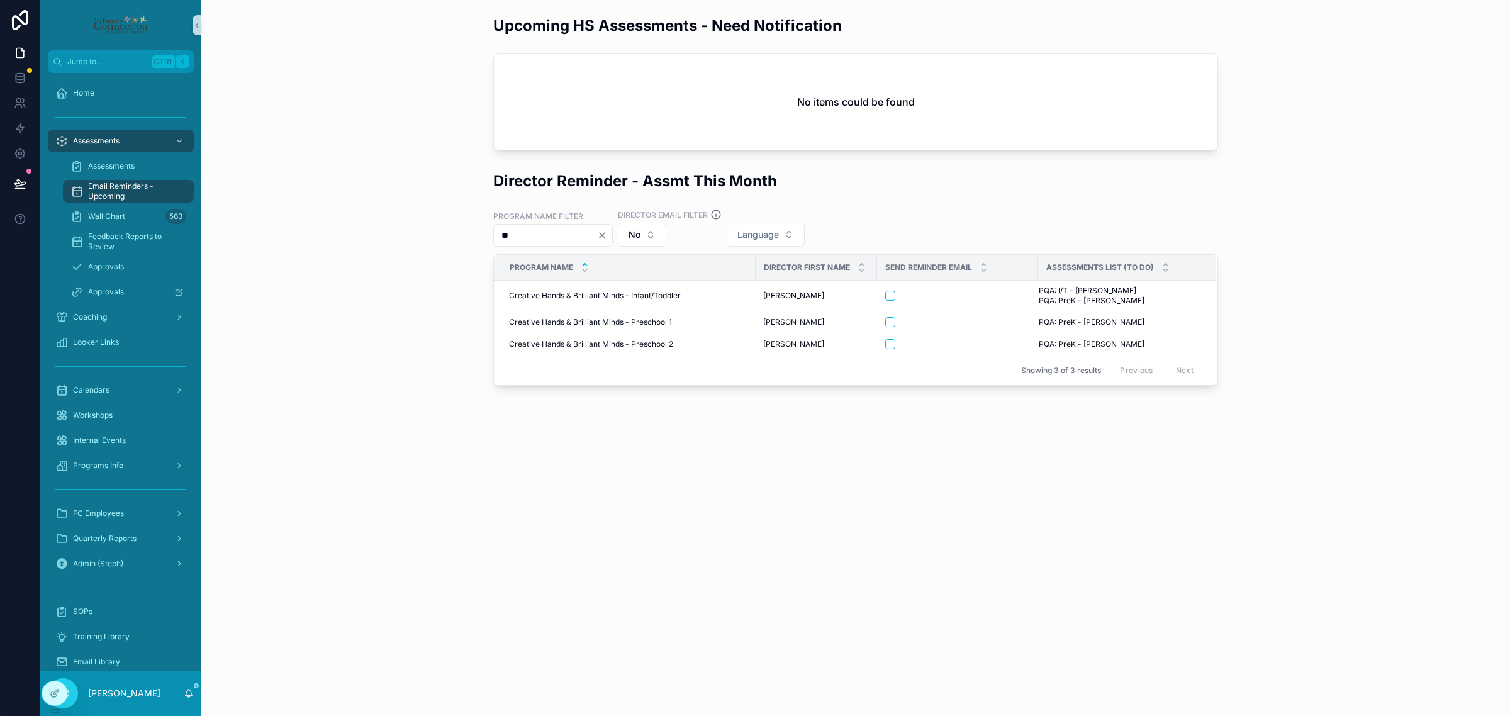
type input "*"
type input "****"
click at [130, 464] on div "Programs Info" at bounding box center [120, 466] width 131 height 20
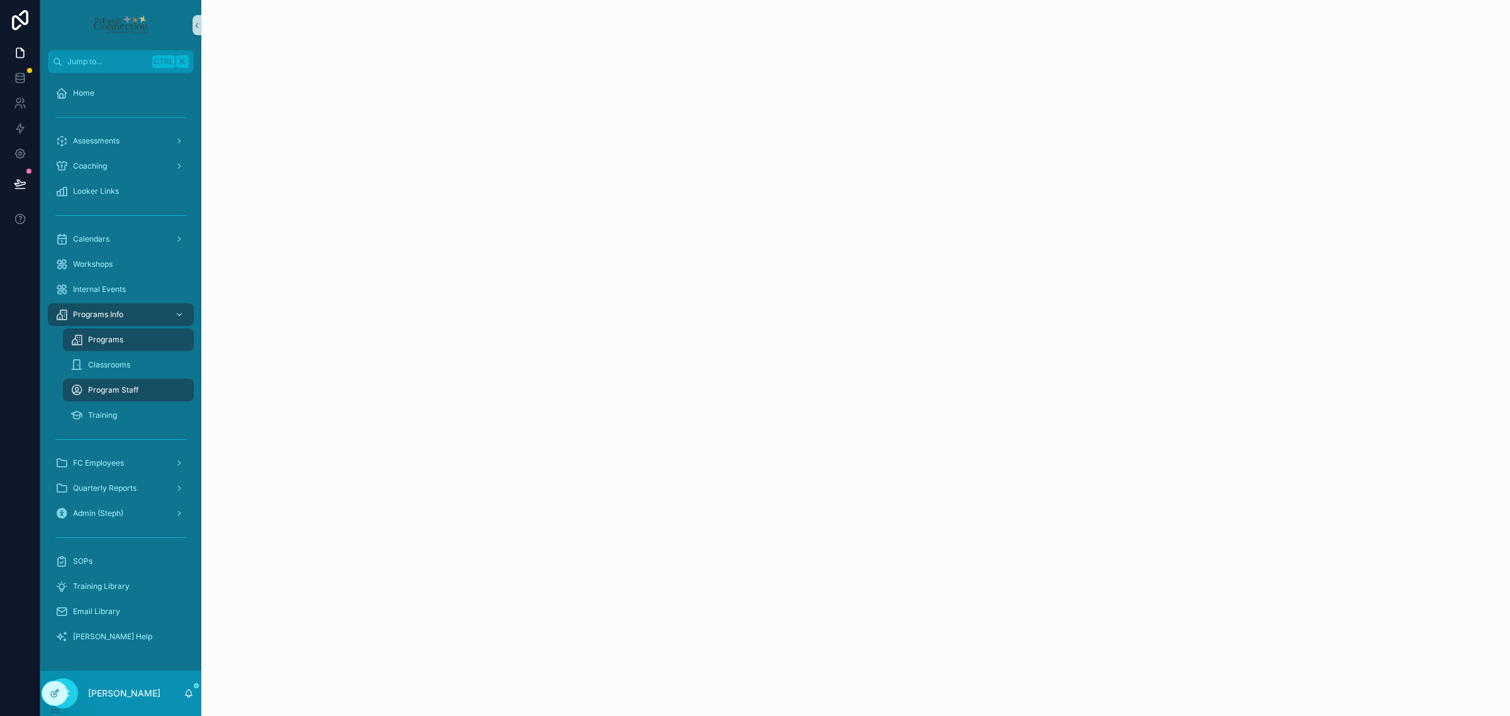
click at [131, 340] on div "Programs" at bounding box center [128, 340] width 116 height 20
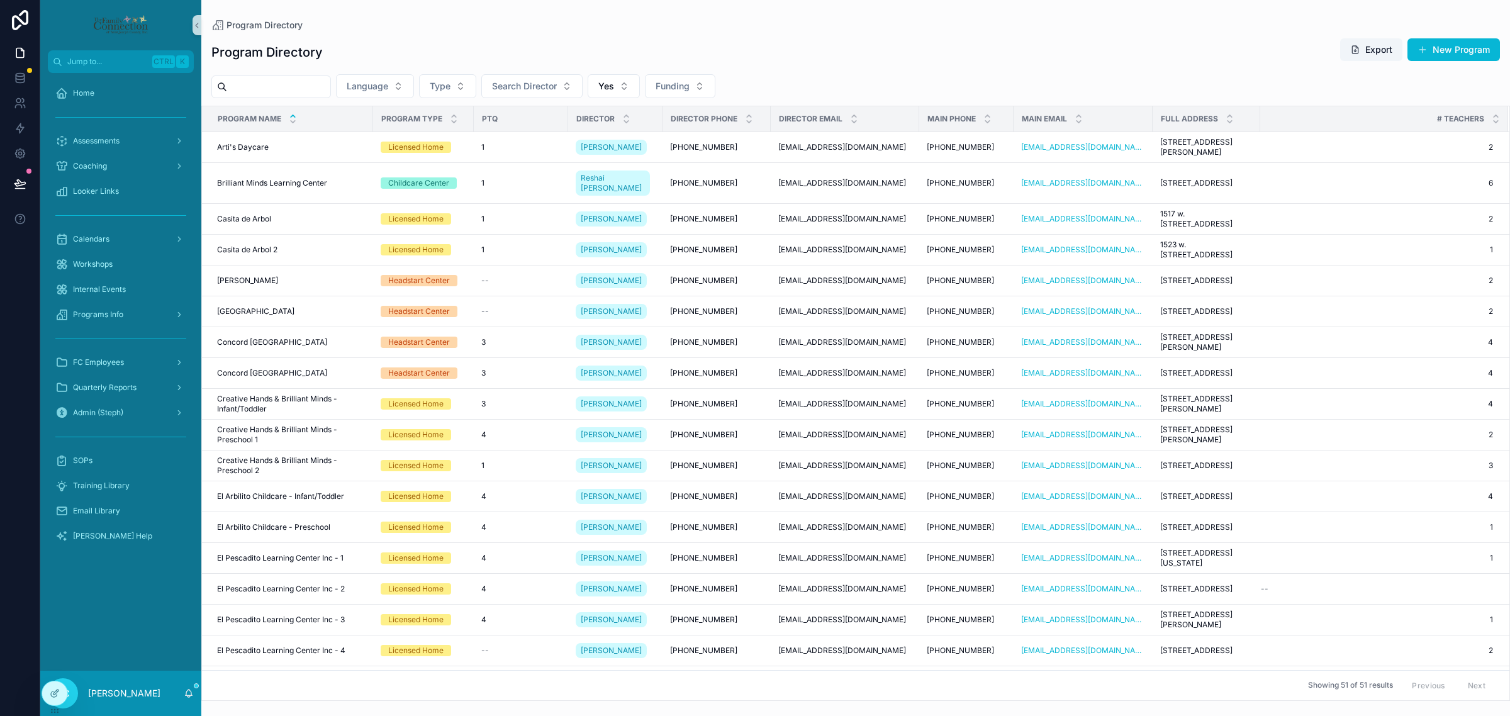
click at [284, 83] on input "scrollable content" at bounding box center [278, 87] width 103 height 18
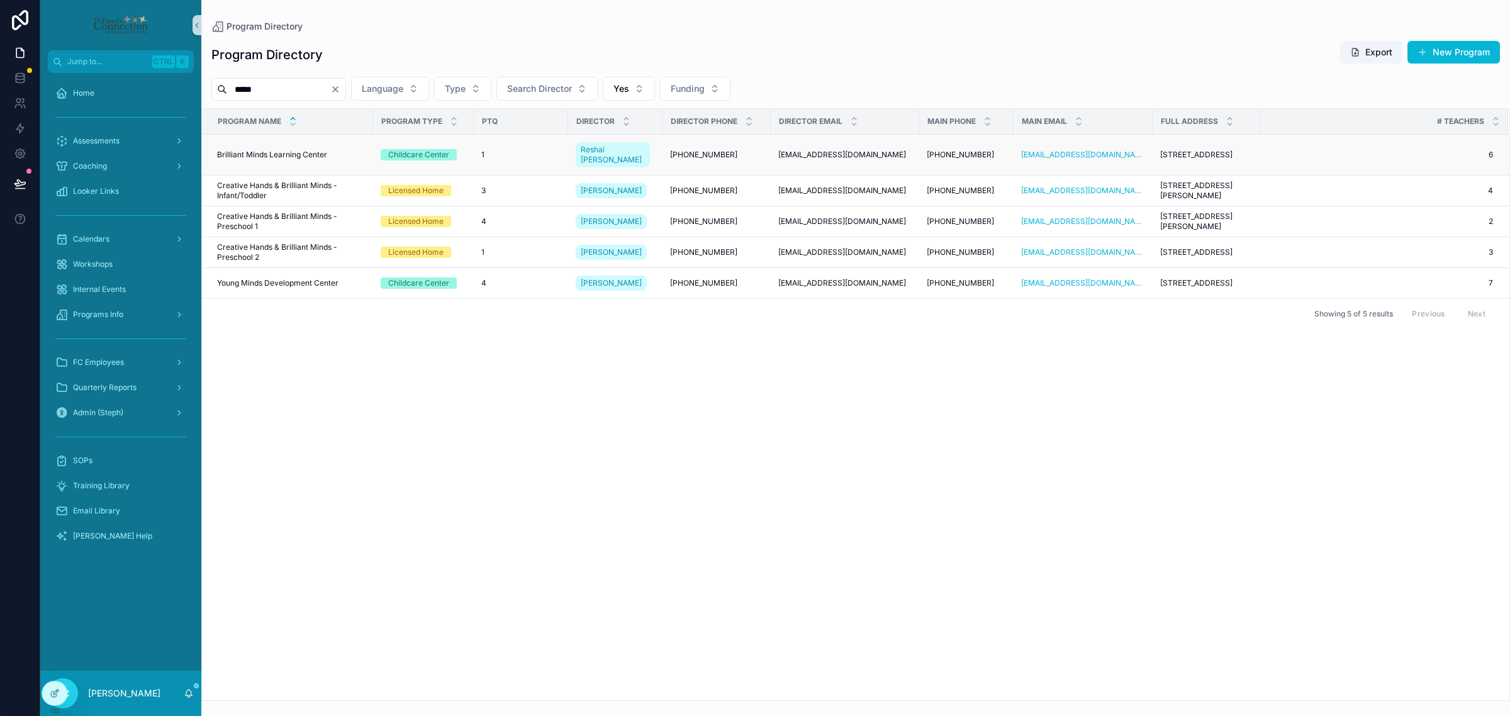
type input "*****"
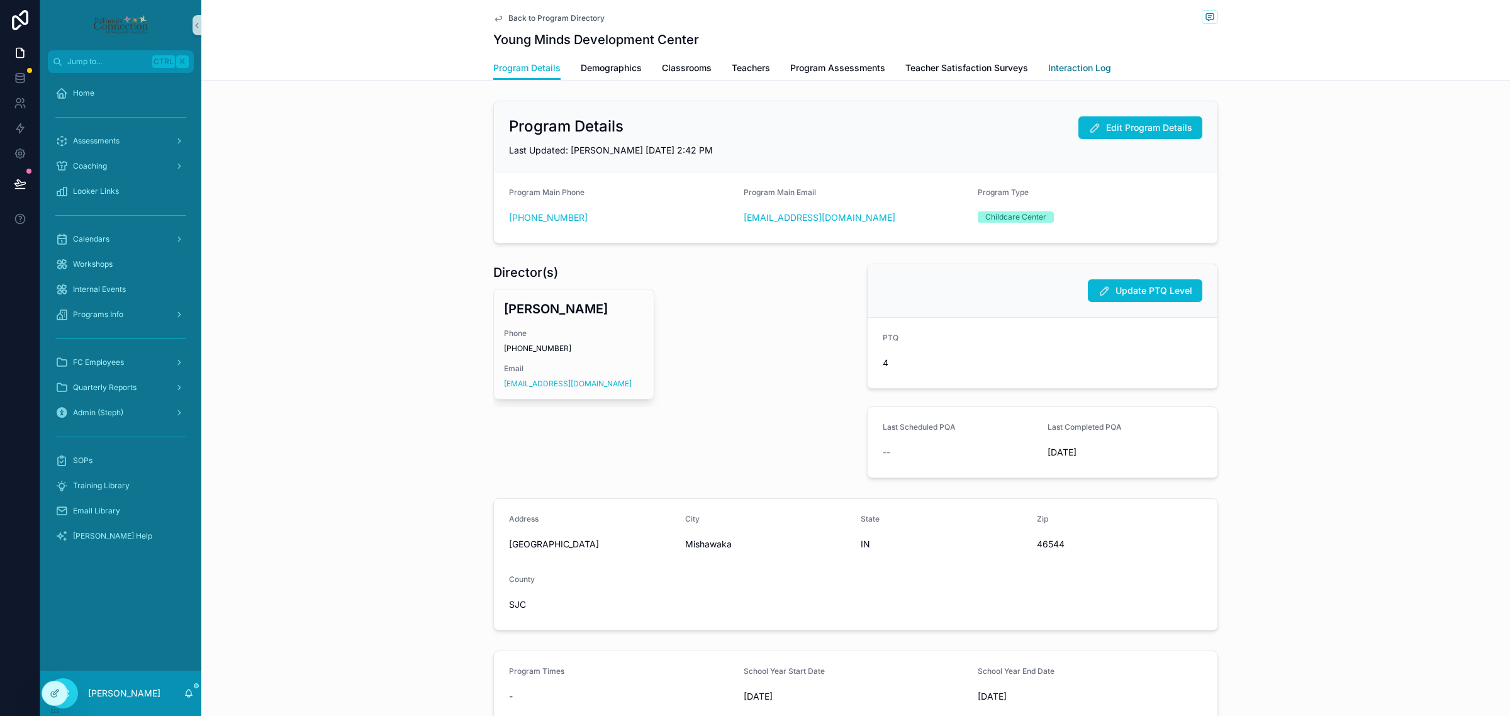
click at [1083, 69] on span "Interaction Log" at bounding box center [1079, 68] width 63 height 13
click at [1098, 64] on span "Interaction Log" at bounding box center [1079, 68] width 63 height 13
